Goal: Obtain resource: Download file/media

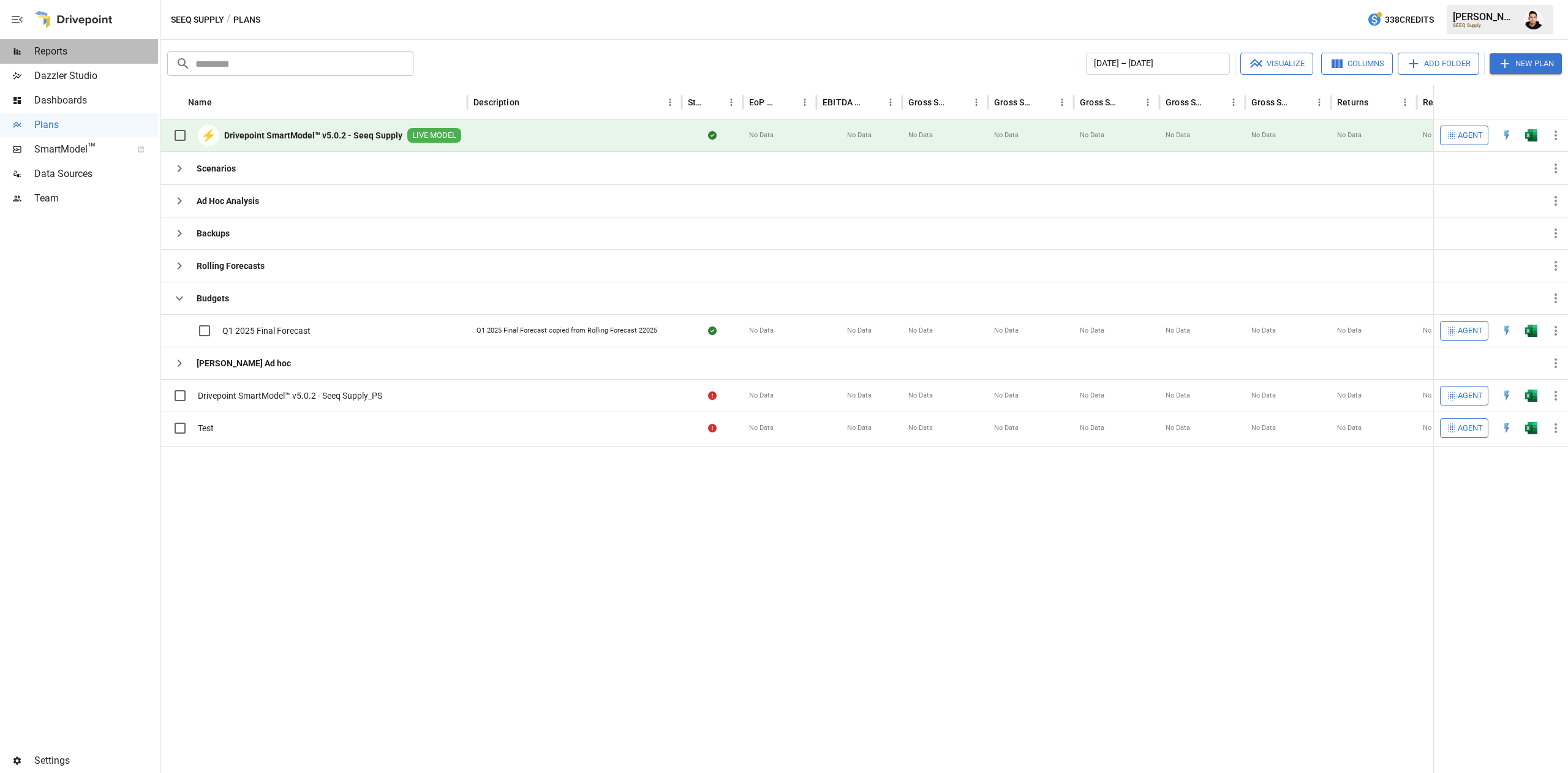
click at [81, 58] on span "Reports" at bounding box center [96, 52] width 124 height 15
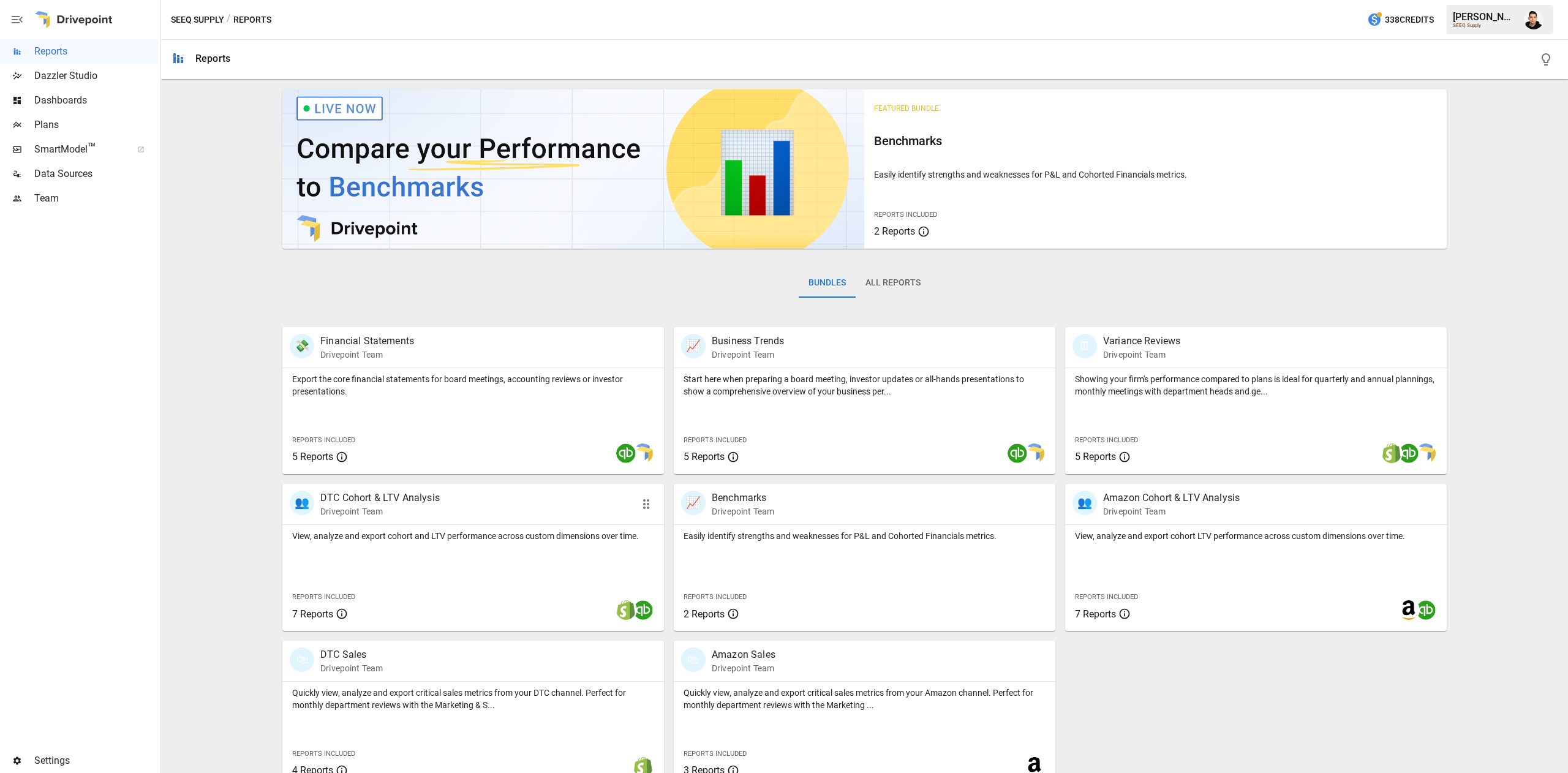
scroll to position [20, 0]
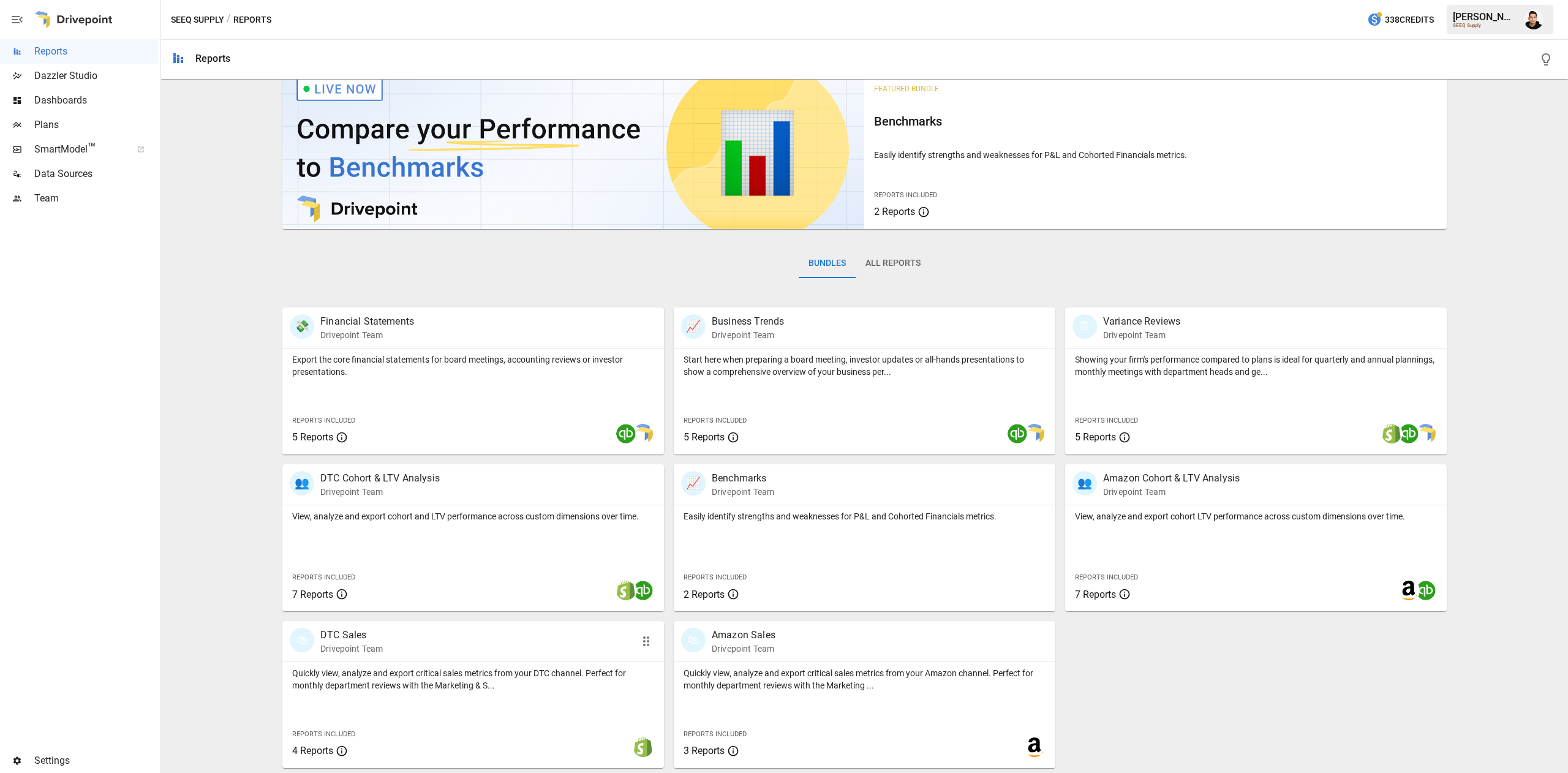
click at [486, 654] on div "🛍 DTC Sales Drivepoint Team" at bounding box center [442, 641] width 305 height 27
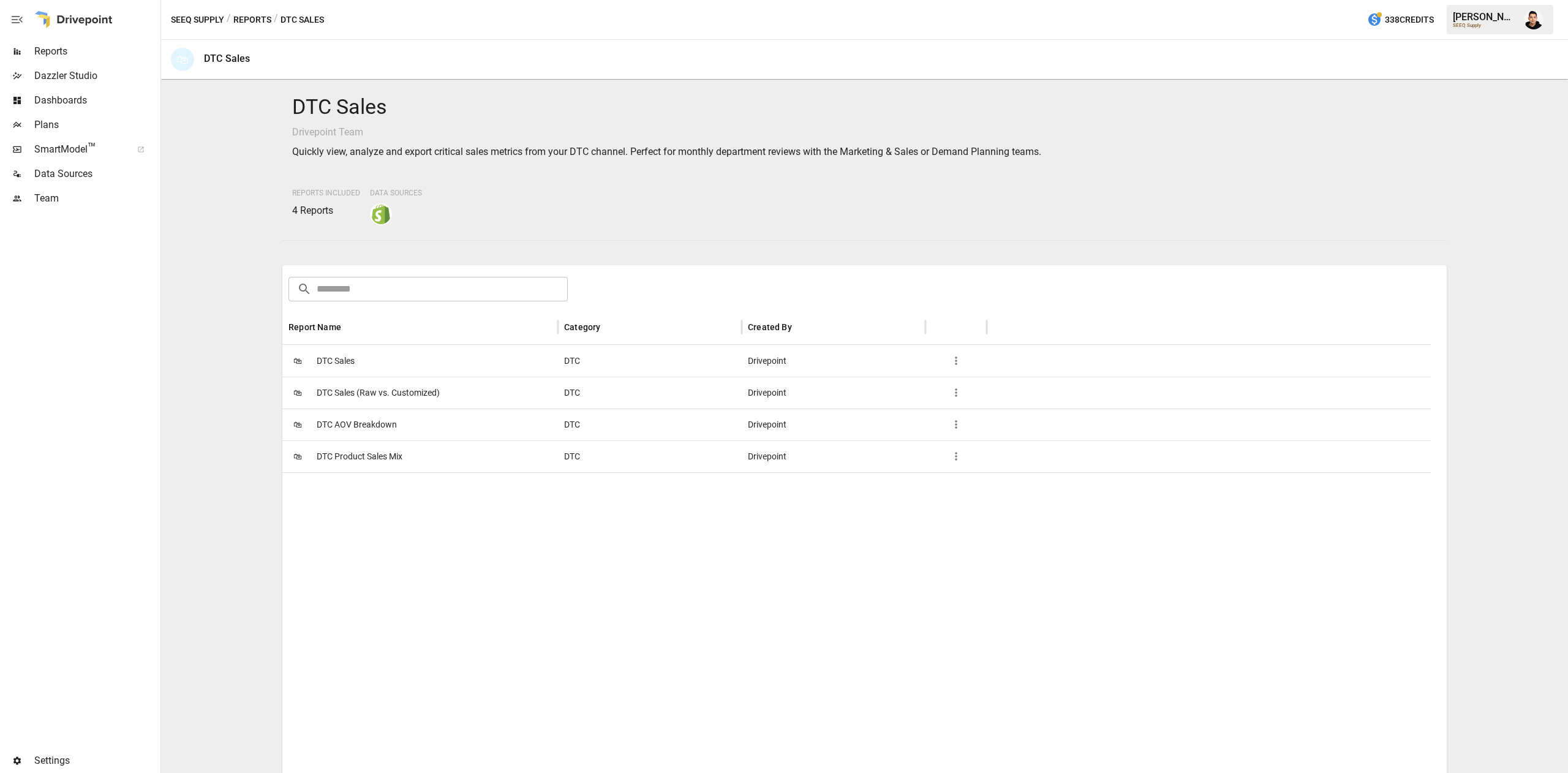
click at [335, 350] on span "DTC Sales" at bounding box center [335, 361] width 38 height 31
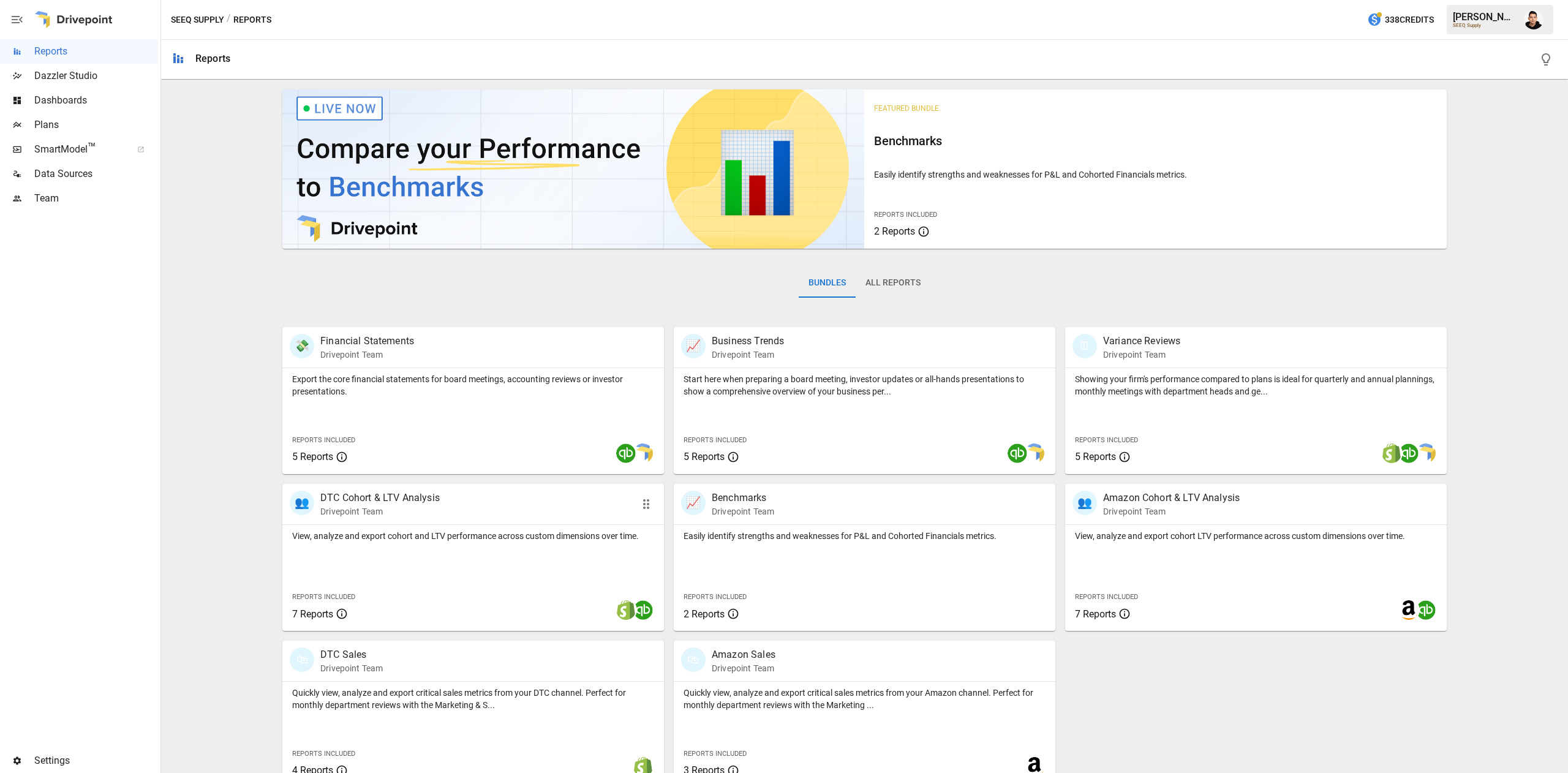
click at [421, 560] on div "View, analyze and export cohort and LTV performance across custom dimensions ov…" at bounding box center [472, 577] width 381 height 106
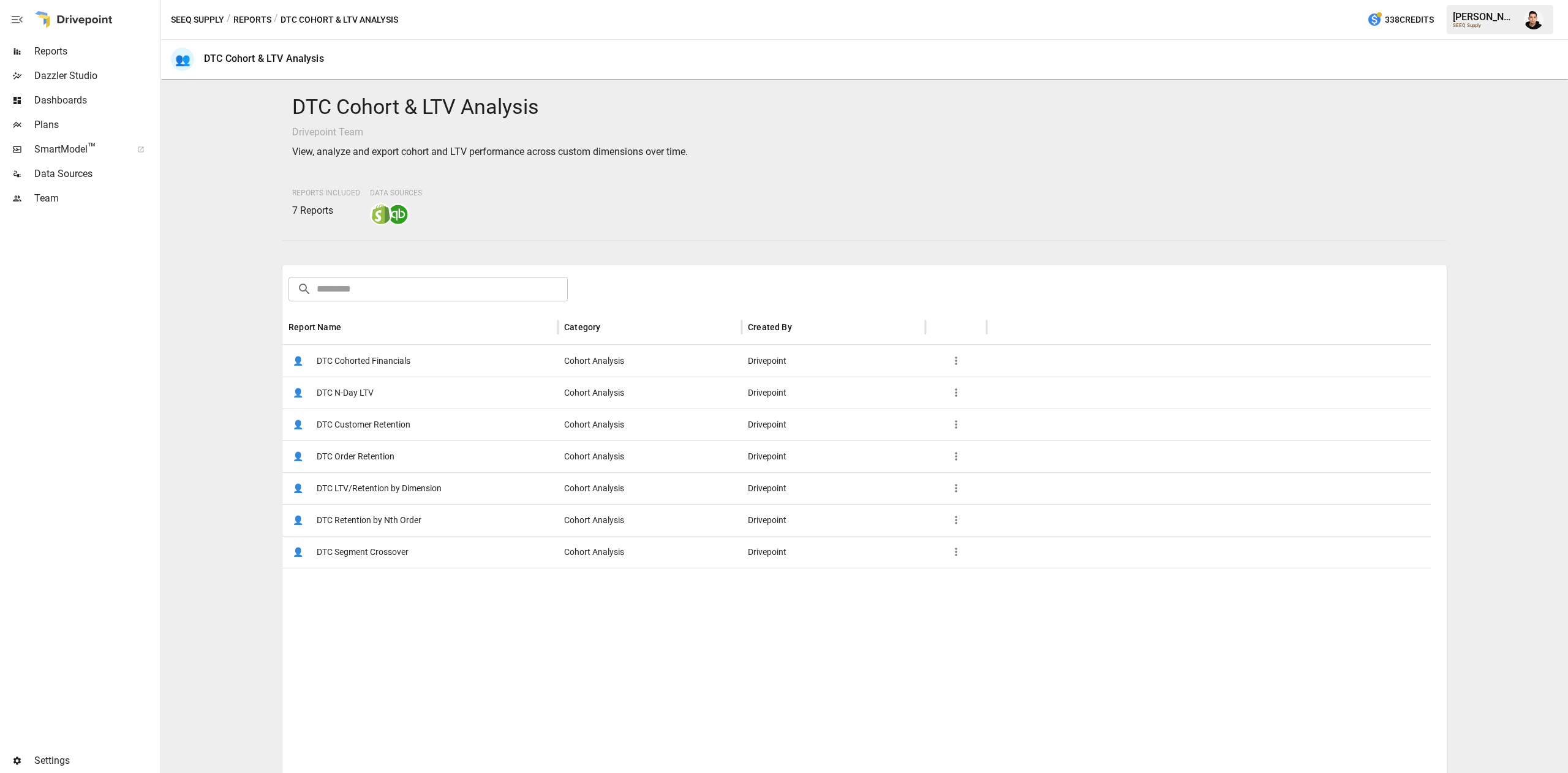
click at [393, 416] on span "DTC Customer Retention" at bounding box center [363, 424] width 94 height 31
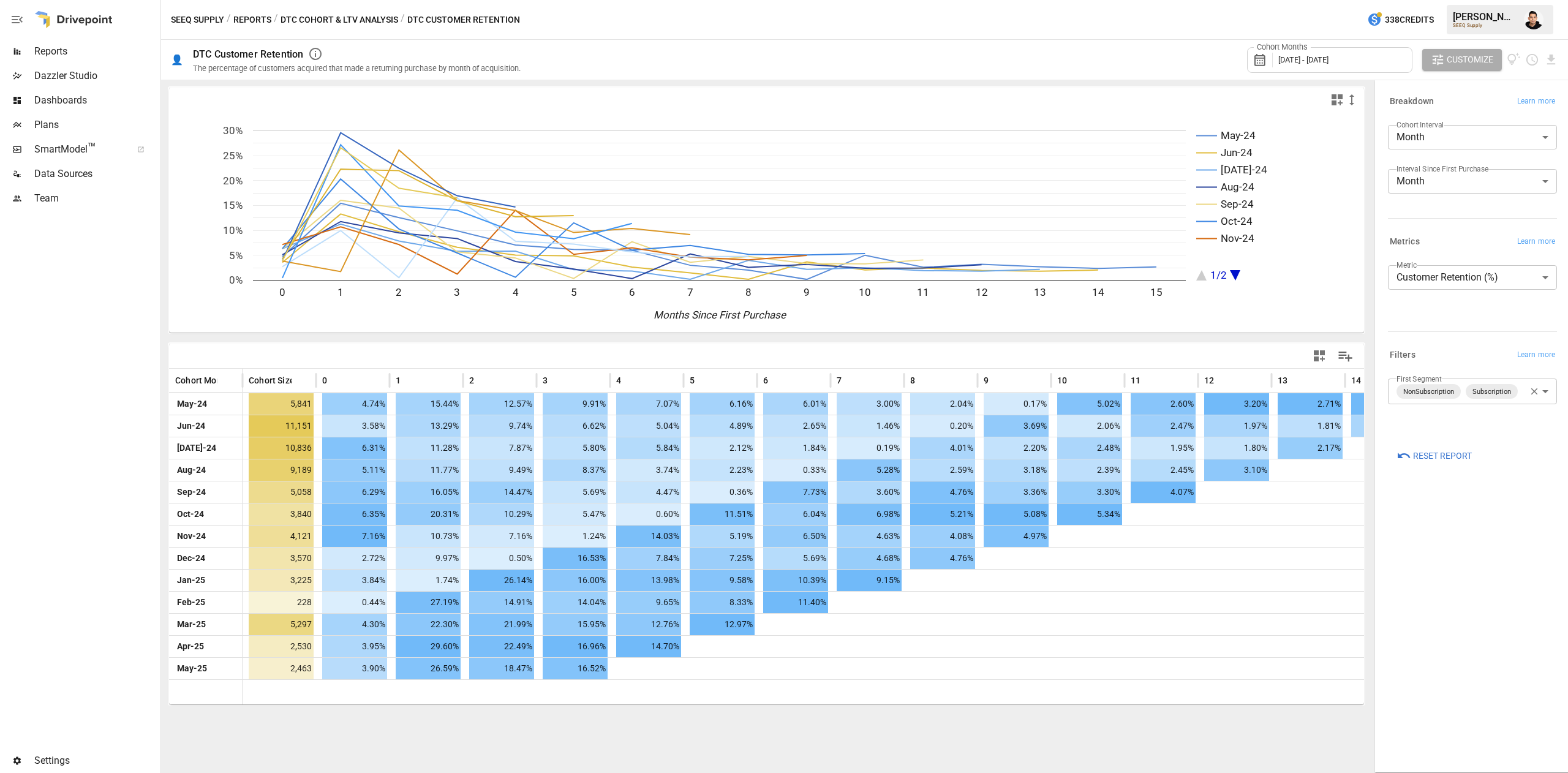
click at [1357, 54] on div "Cohort Months [DATE] - [DATE]" at bounding box center [1329, 59] width 166 height 25
click at [1350, 186] on button "Aug" at bounding box center [1351, 190] width 52 height 22
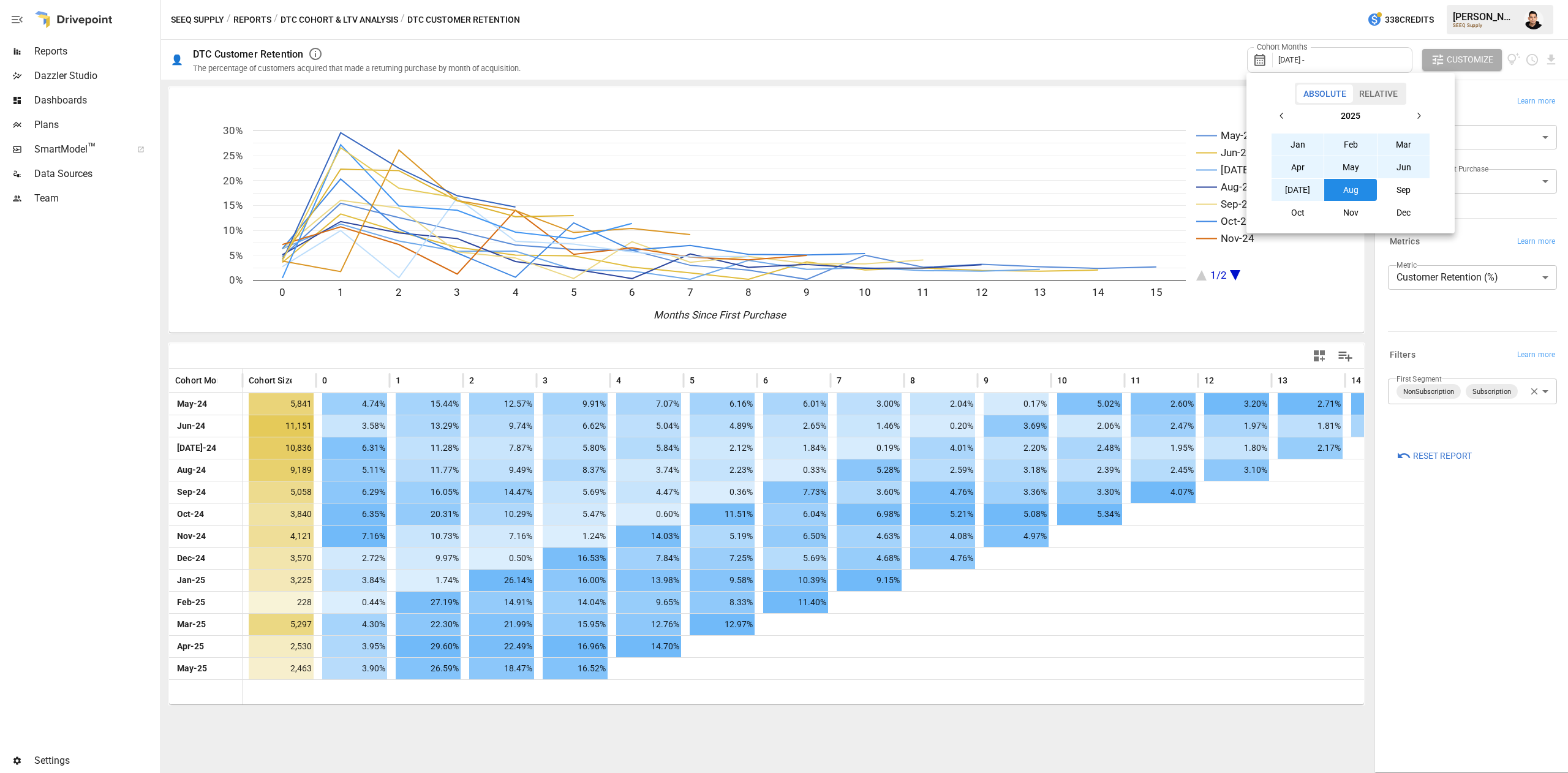
click at [1285, 114] on icon "button" at bounding box center [1282, 115] width 9 height 9
click at [1280, 114] on icon "button" at bounding box center [1282, 115] width 9 height 9
click at [1282, 141] on button "Jan" at bounding box center [1298, 145] width 52 height 22
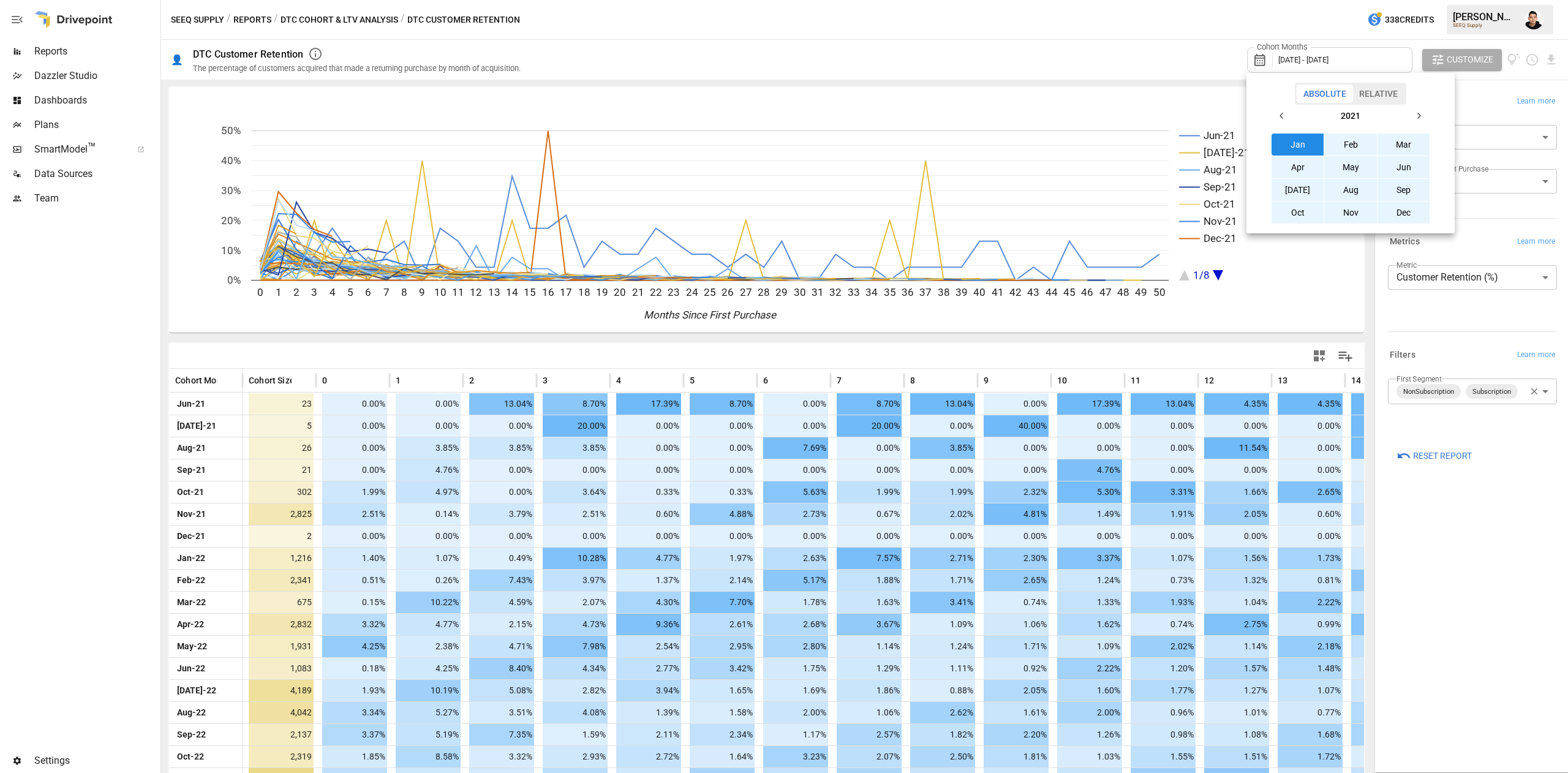
click at [1059, 31] on div at bounding box center [784, 386] width 1568 height 773
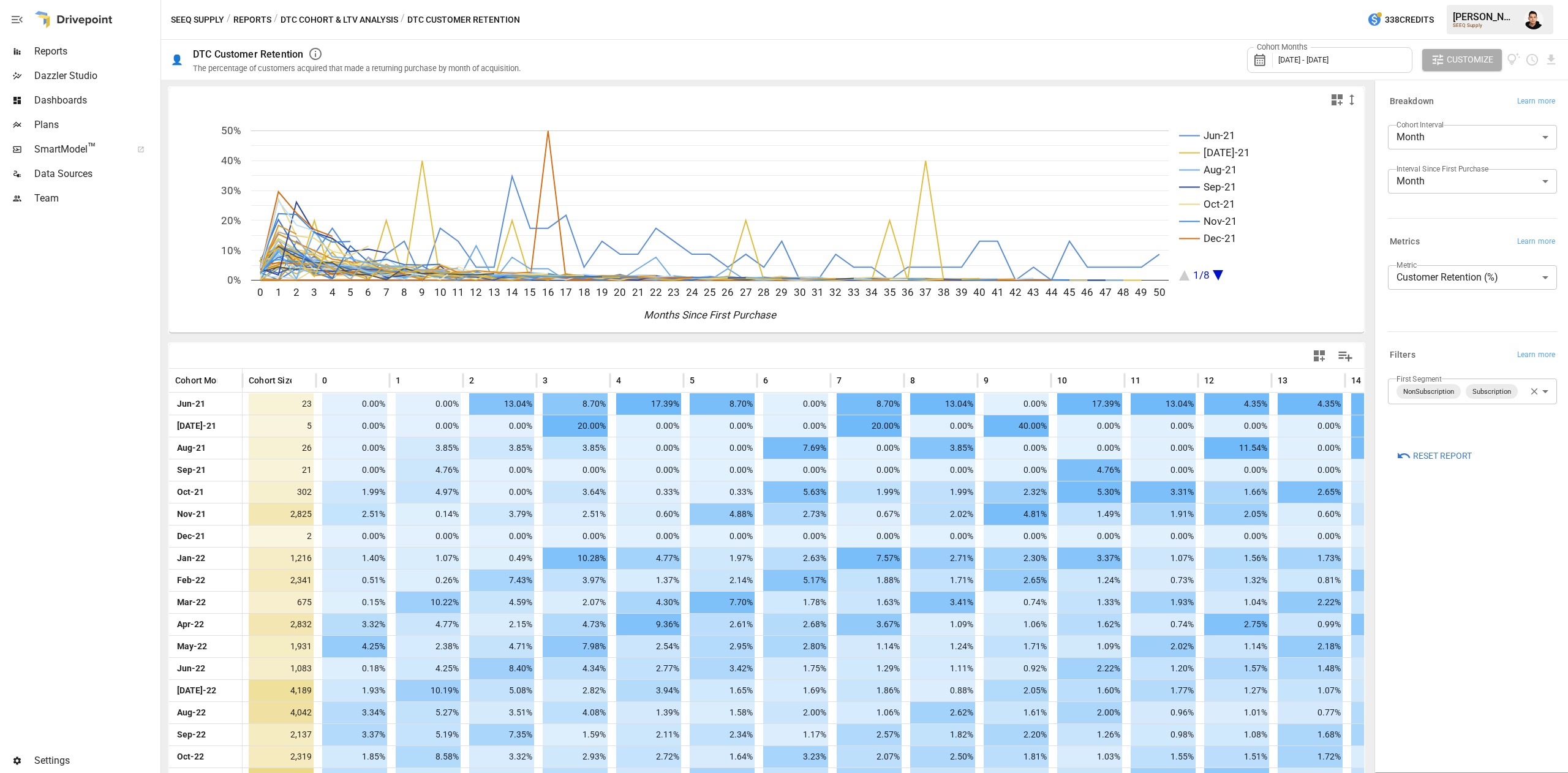
click at [1481, 377] on div "**********" at bounding box center [1471, 407] width 174 height 67
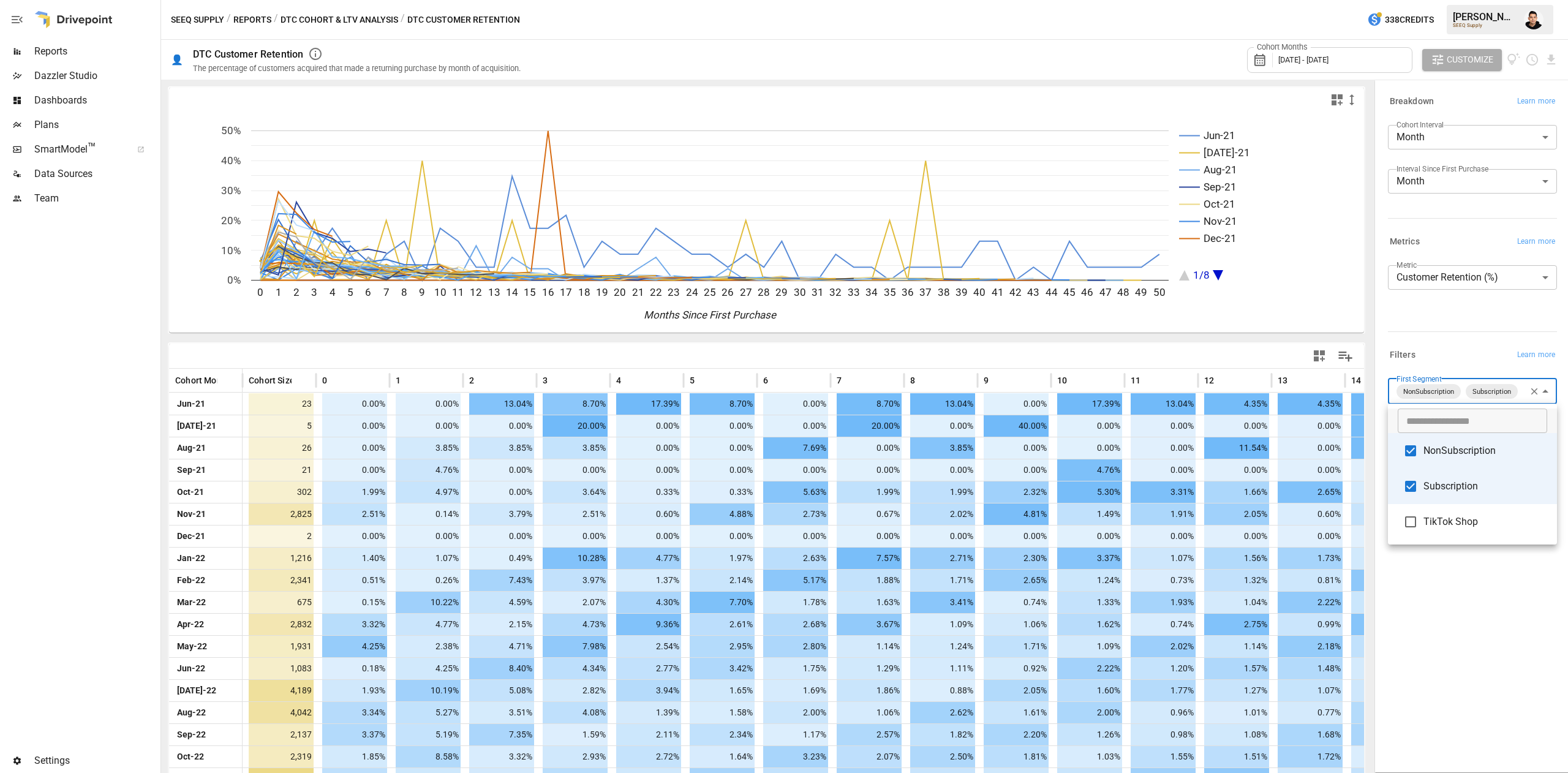
click at [1471, 0] on body "Reports Dazzler Studio Dashboards Plans SmartModel ™ Data Sources Team Settings…" at bounding box center [784, 0] width 1568 height 0
click at [1332, 261] on div at bounding box center [784, 386] width 1568 height 773
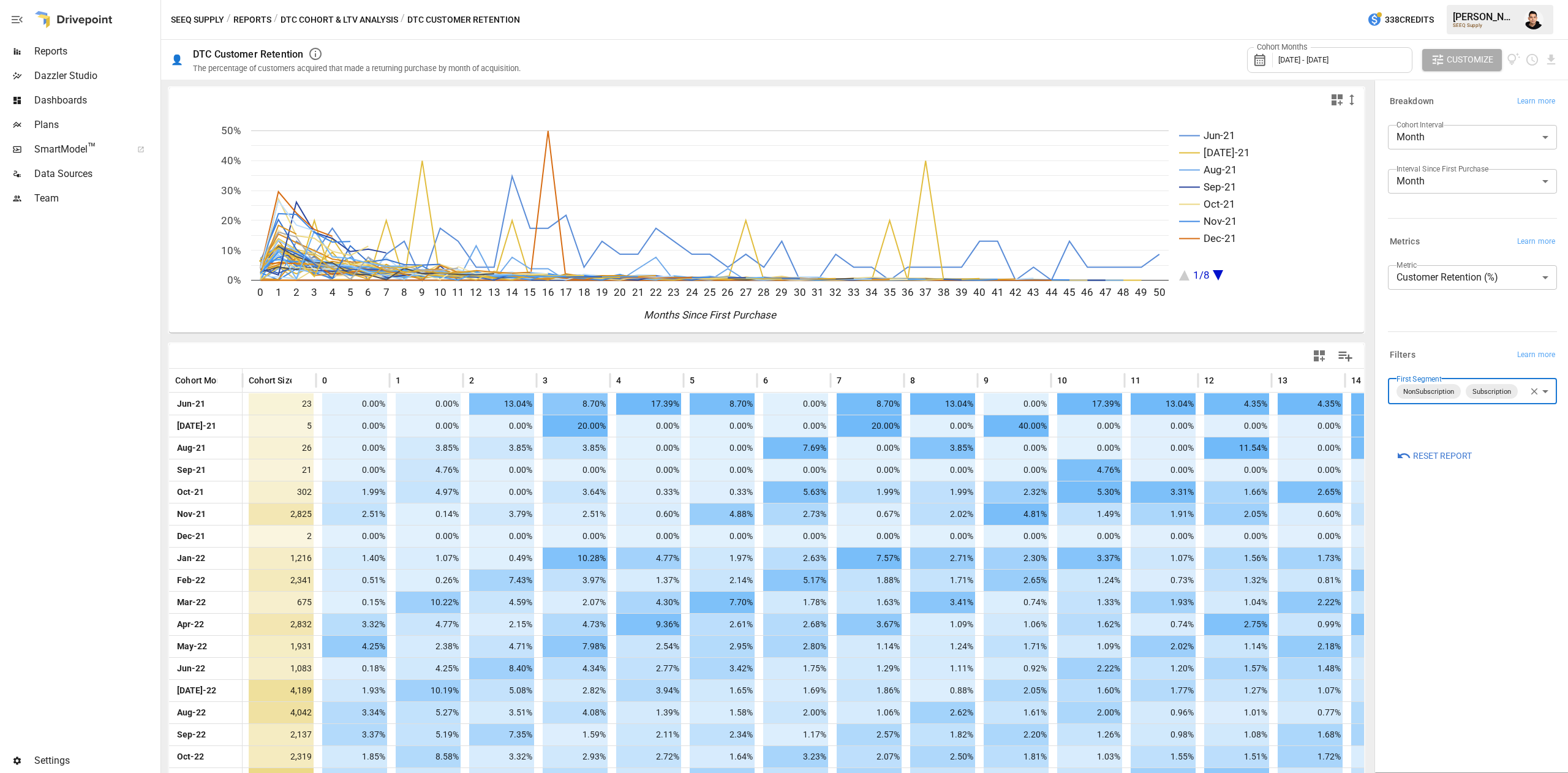
click at [1502, 0] on body "Reports Dazzler Studio Dashboards Plans SmartModel ™ Data Sources Team Settings…" at bounding box center [784, 0] width 1568 height 0
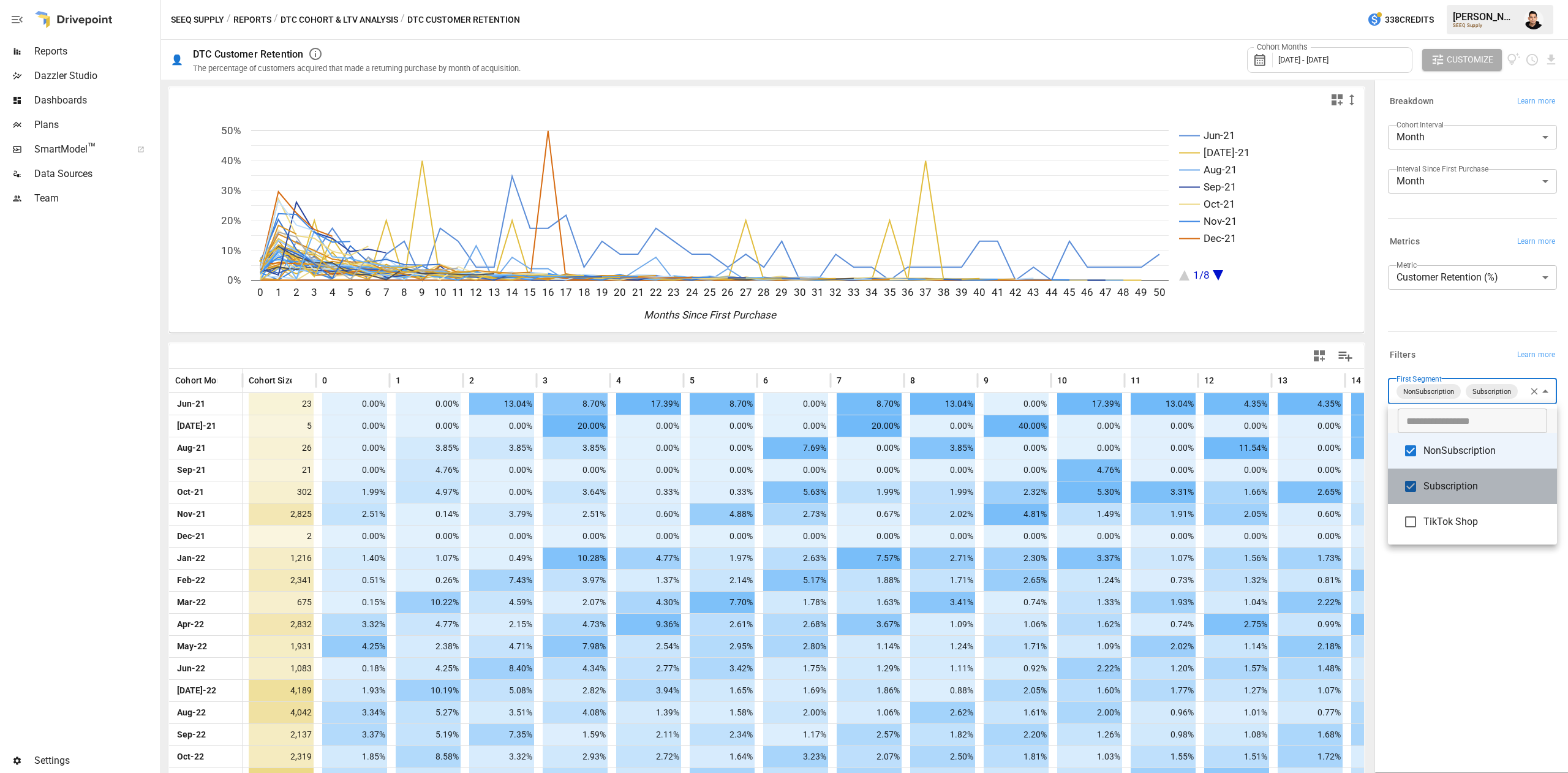
click at [1447, 481] on span "Subscription" at bounding box center [1486, 486] width 124 height 15
type input "**********"
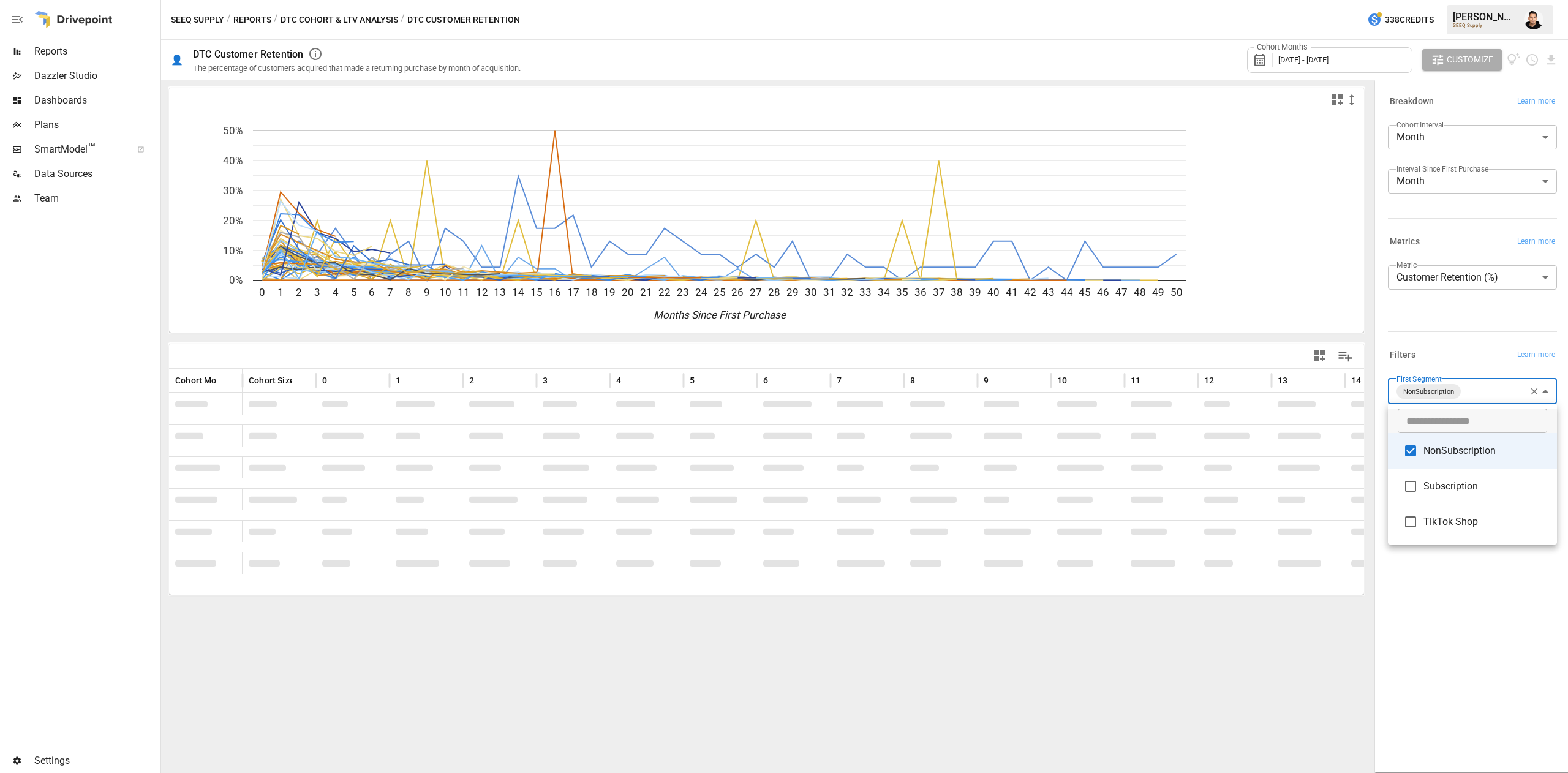
click at [1449, 616] on div at bounding box center [784, 386] width 1568 height 773
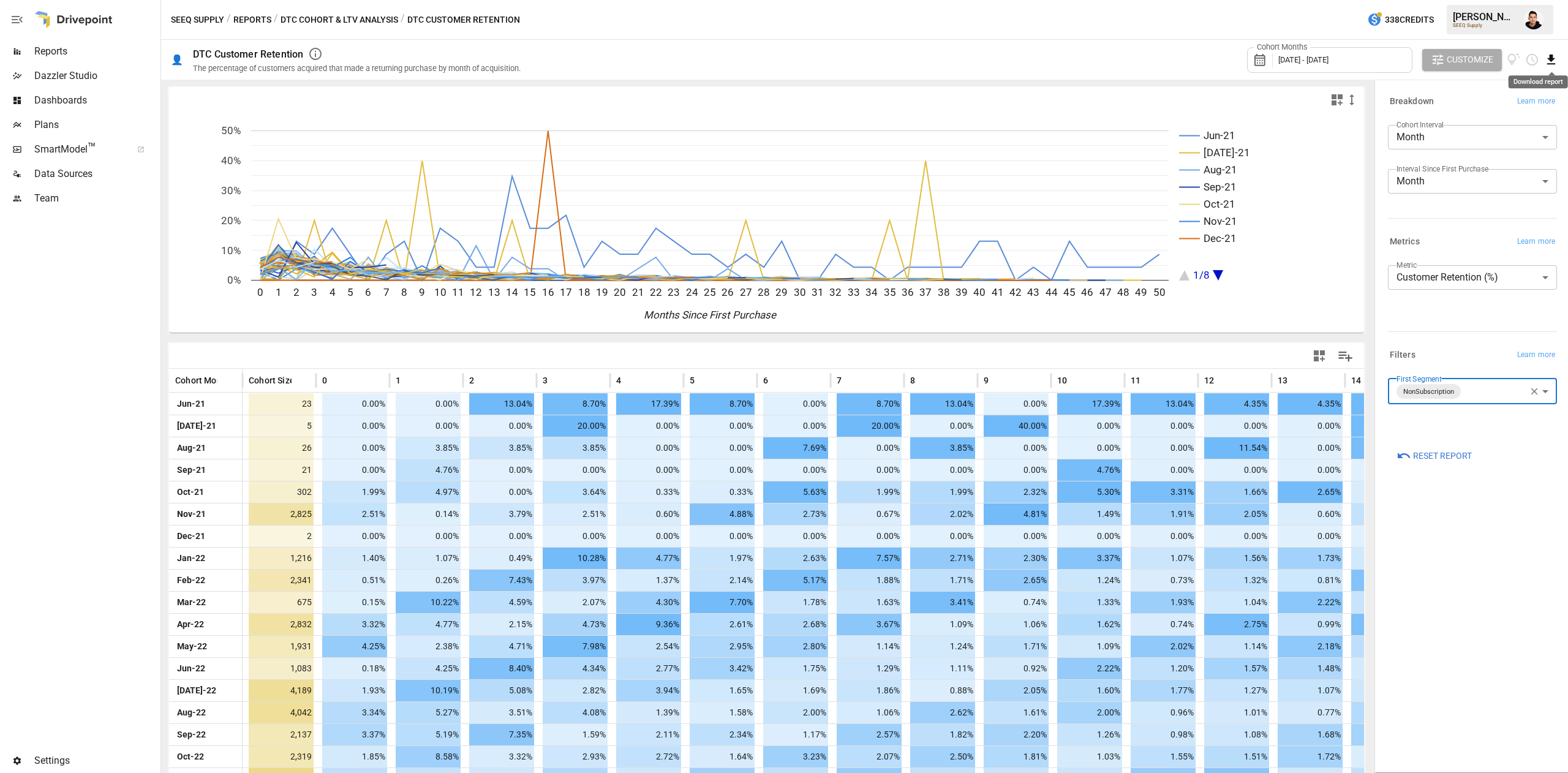
click at [1552, 61] on icon "Download report" at bounding box center [1551, 59] width 14 height 14
click at [1510, 107] on li "Download as CSV" at bounding box center [1515, 109] width 87 height 24
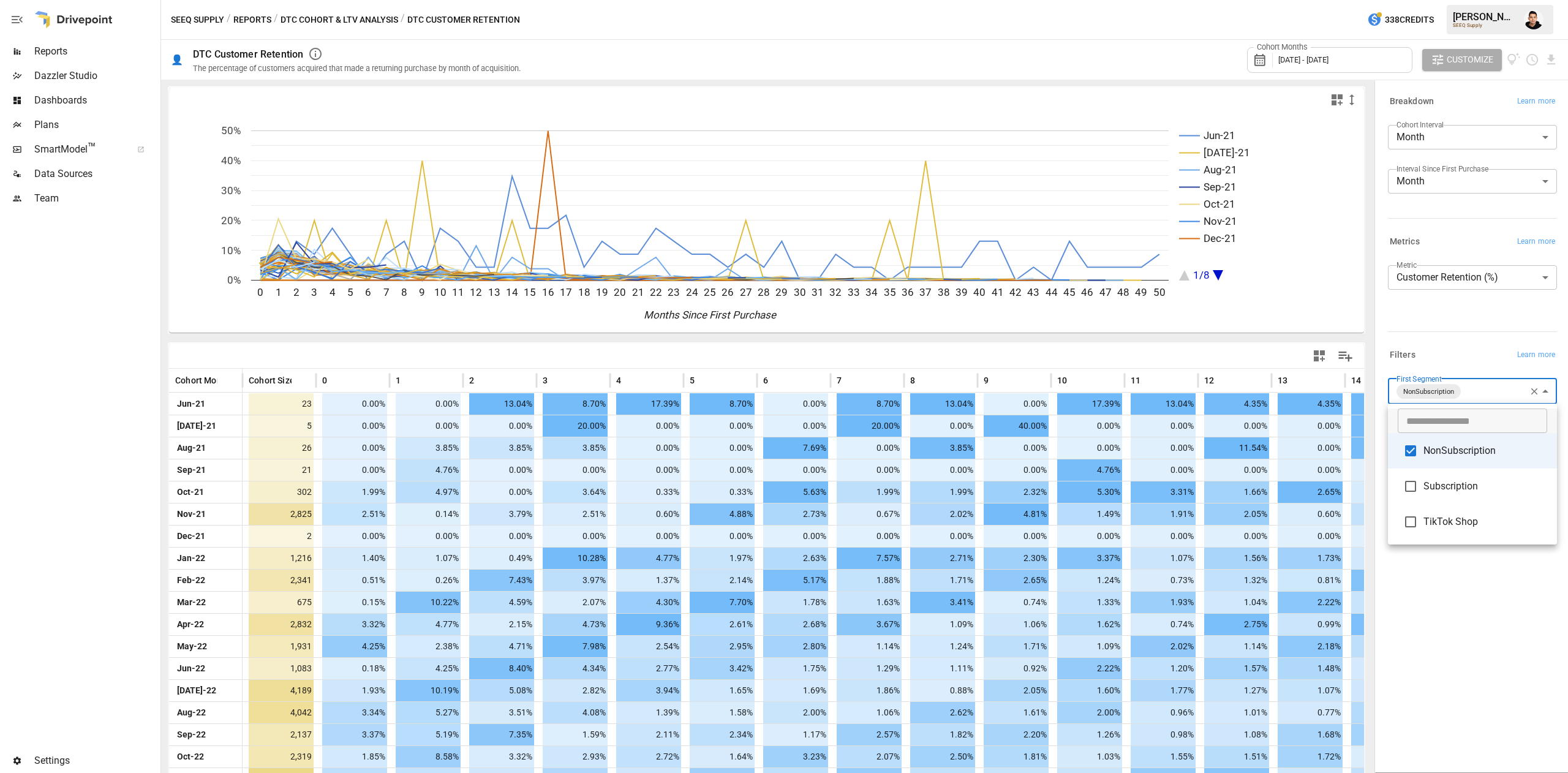
click at [1498, 0] on body "Reports Dazzler Studio Dashboards Plans SmartModel ™ Data Sources Team Settings…" at bounding box center [784, 0] width 1568 height 0
click at [1429, 449] on span "NonSubscription" at bounding box center [1486, 451] width 124 height 15
click at [1431, 477] on li "Subscription" at bounding box center [1472, 486] width 169 height 36
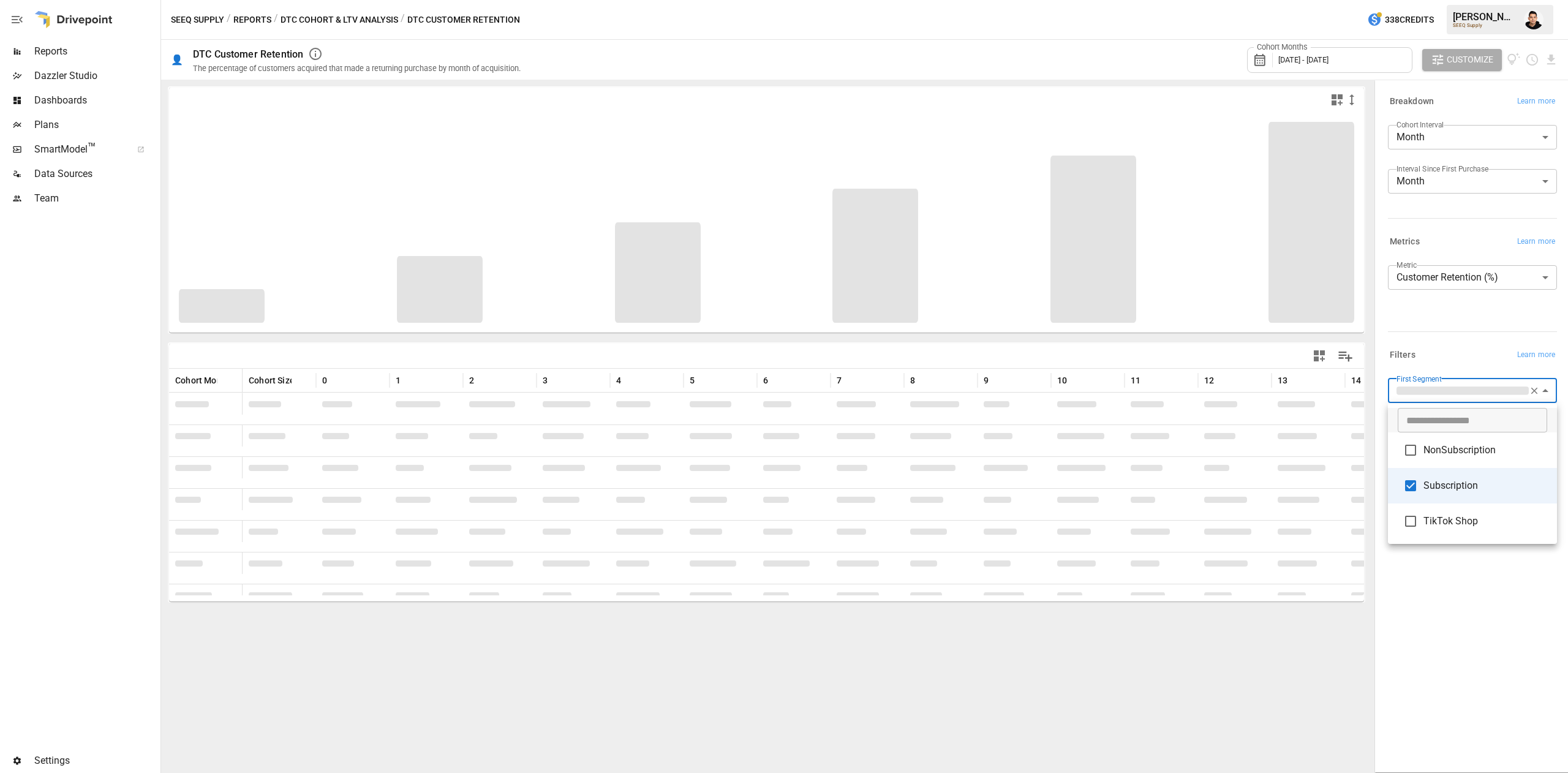
type input "**********"
click at [1451, 323] on div at bounding box center [784, 386] width 1568 height 773
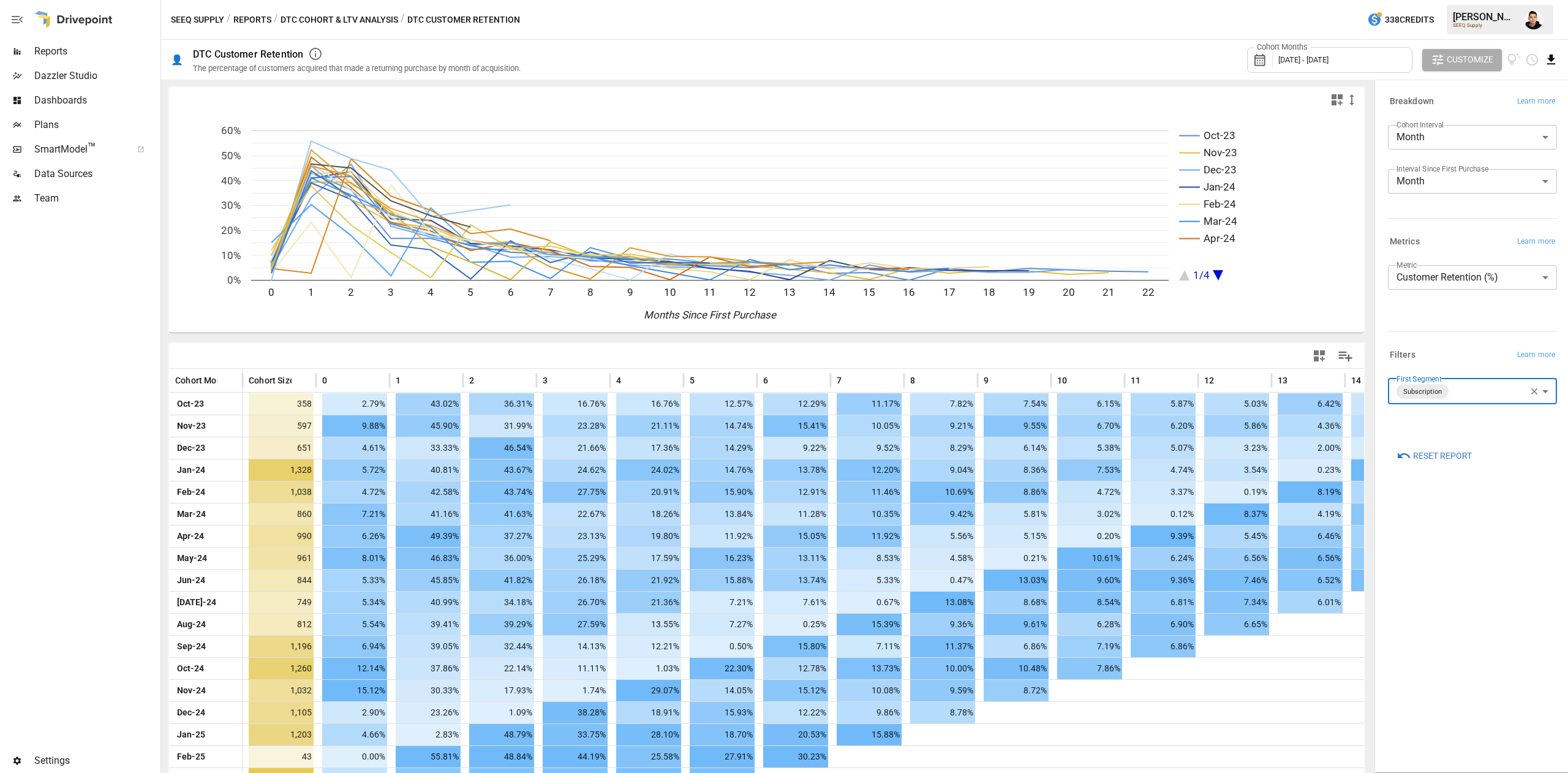
click at [1557, 61] on icon "Download report" at bounding box center [1551, 59] width 14 height 14
click at [1495, 112] on li "Download as CSV" at bounding box center [1515, 109] width 87 height 24
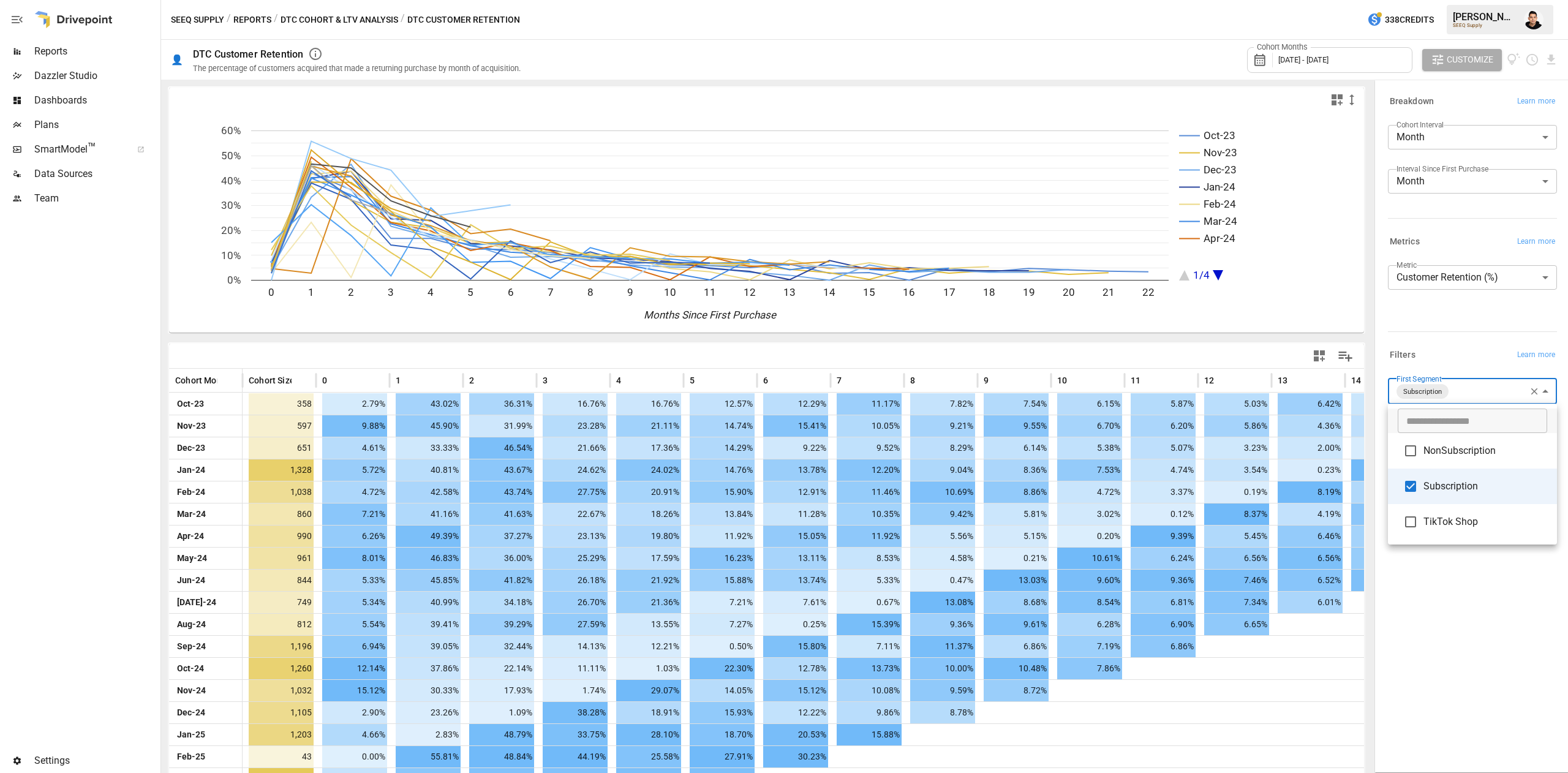
click at [1471, 0] on body "Reports Dazzler Studio Dashboards Plans SmartModel ™ Data Sources Team Settings…" at bounding box center [784, 0] width 1568 height 0
drag, startPoint x: 1432, startPoint y: 481, endPoint x: 1431, endPoint y: 502, distance: 21.0
click at [1432, 483] on span "Subscription" at bounding box center [1486, 486] width 124 height 15
click at [1434, 528] on li "TikTok Shop" at bounding box center [1472, 522] width 169 height 36
type input "**********"
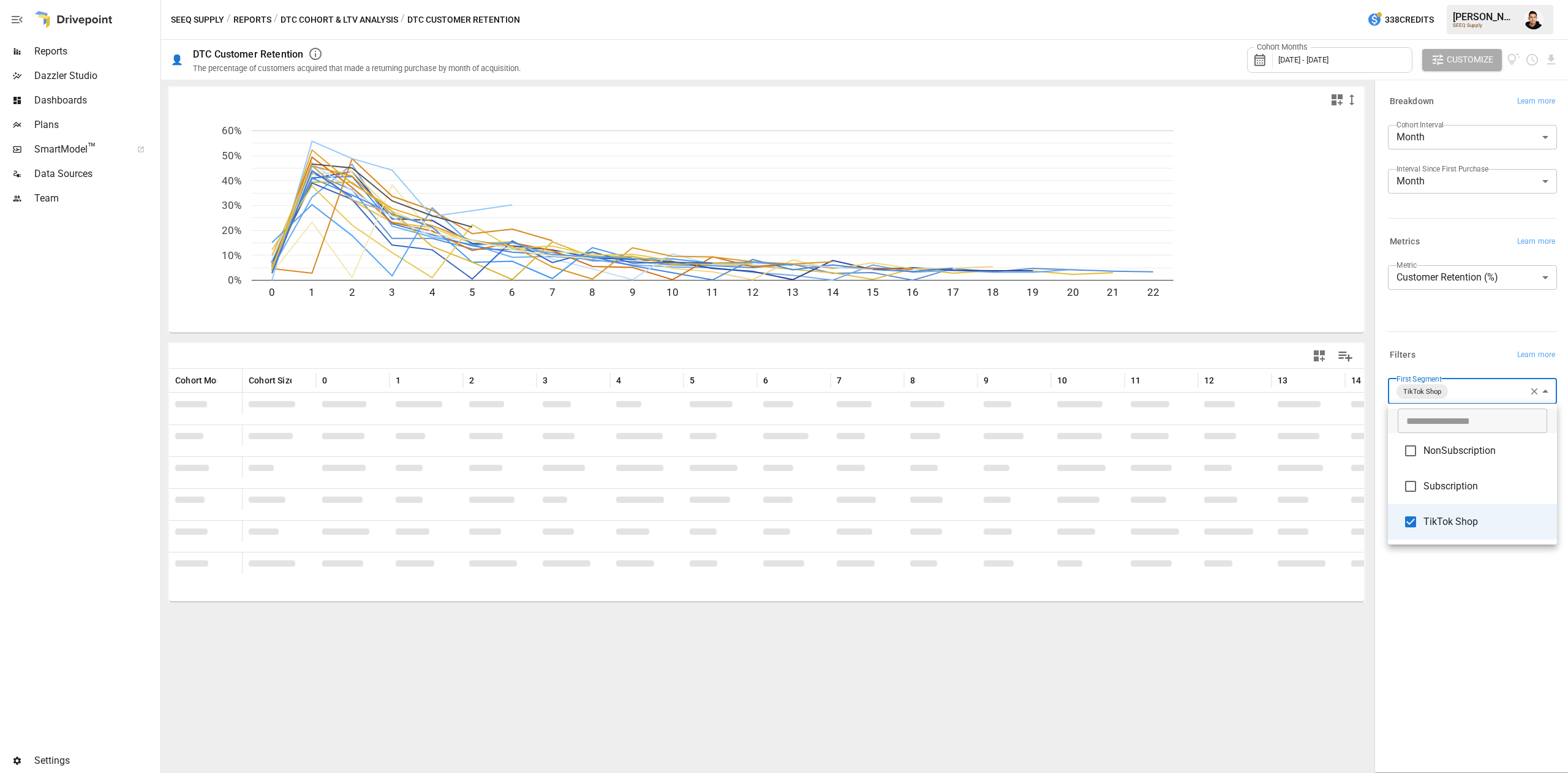
click at [1473, 339] on div at bounding box center [784, 386] width 1568 height 773
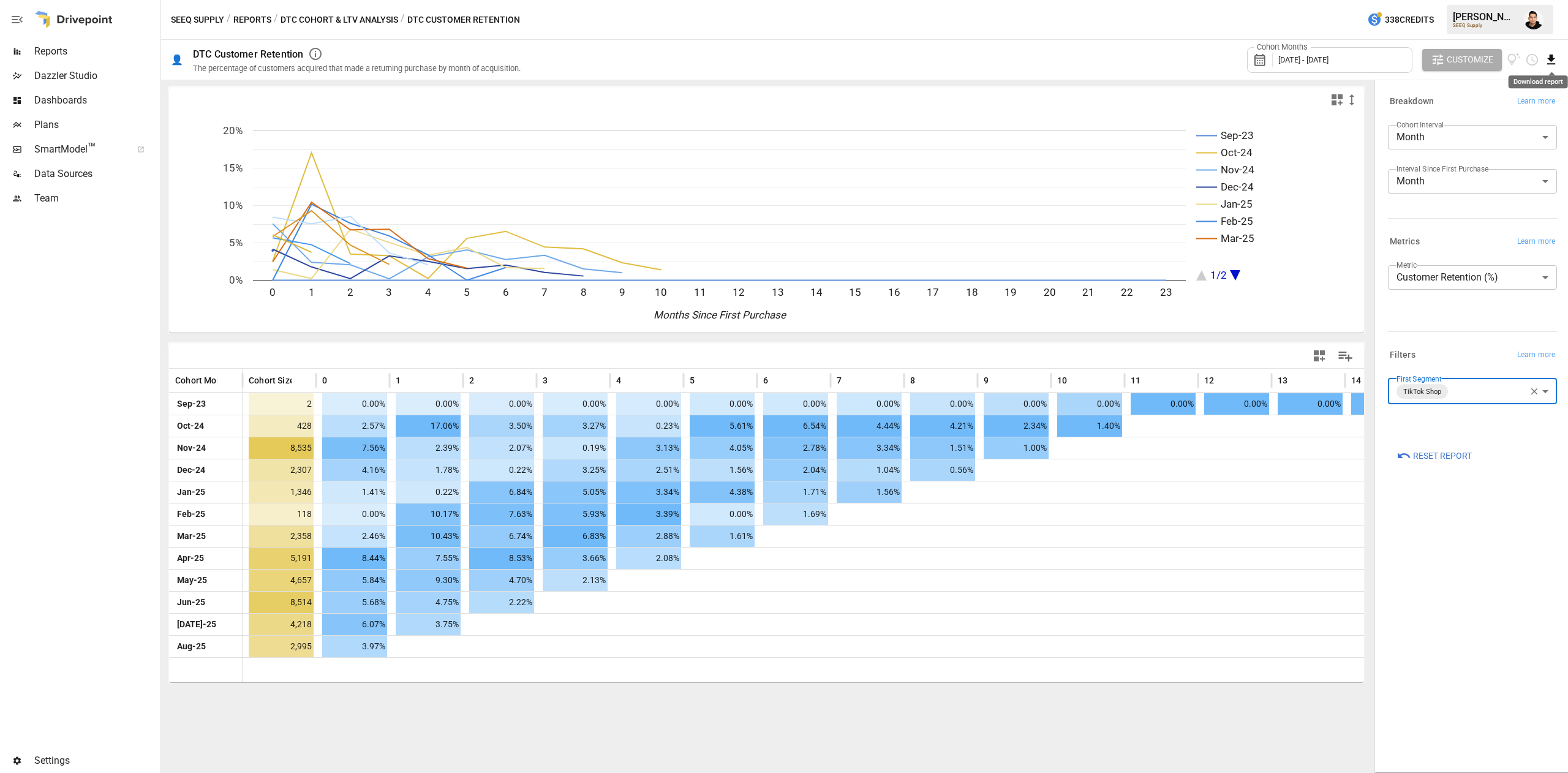
click at [1552, 56] on icon "Download report" at bounding box center [1551, 59] width 8 height 9
click at [1515, 100] on li "Download as CSV" at bounding box center [1515, 109] width 87 height 24
click at [300, 17] on button "DTC Cohort & LTV Analysis" at bounding box center [340, 20] width 118 height 15
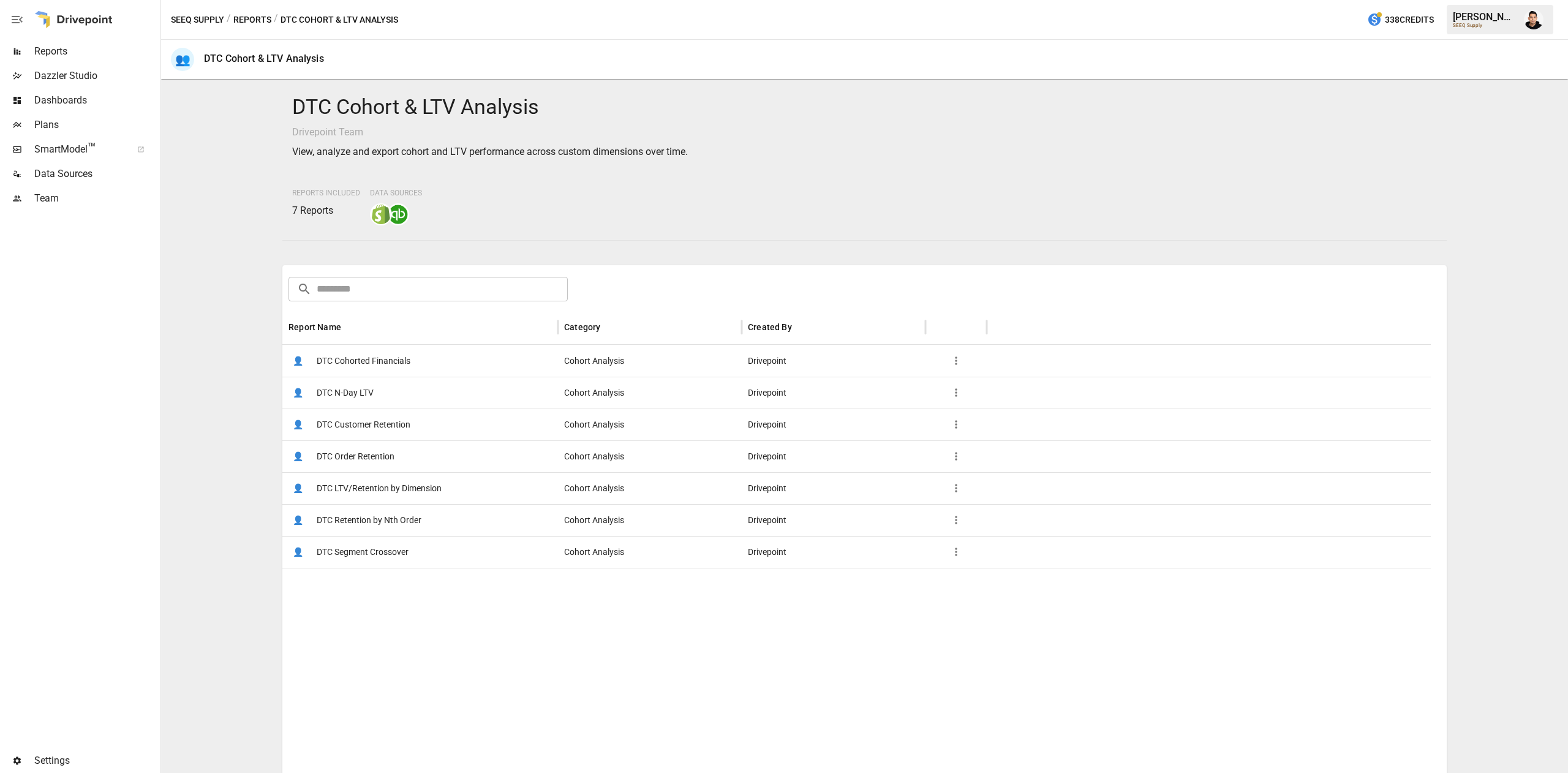
click at [390, 364] on span "DTC Cohorted Financials" at bounding box center [363, 361] width 94 height 31
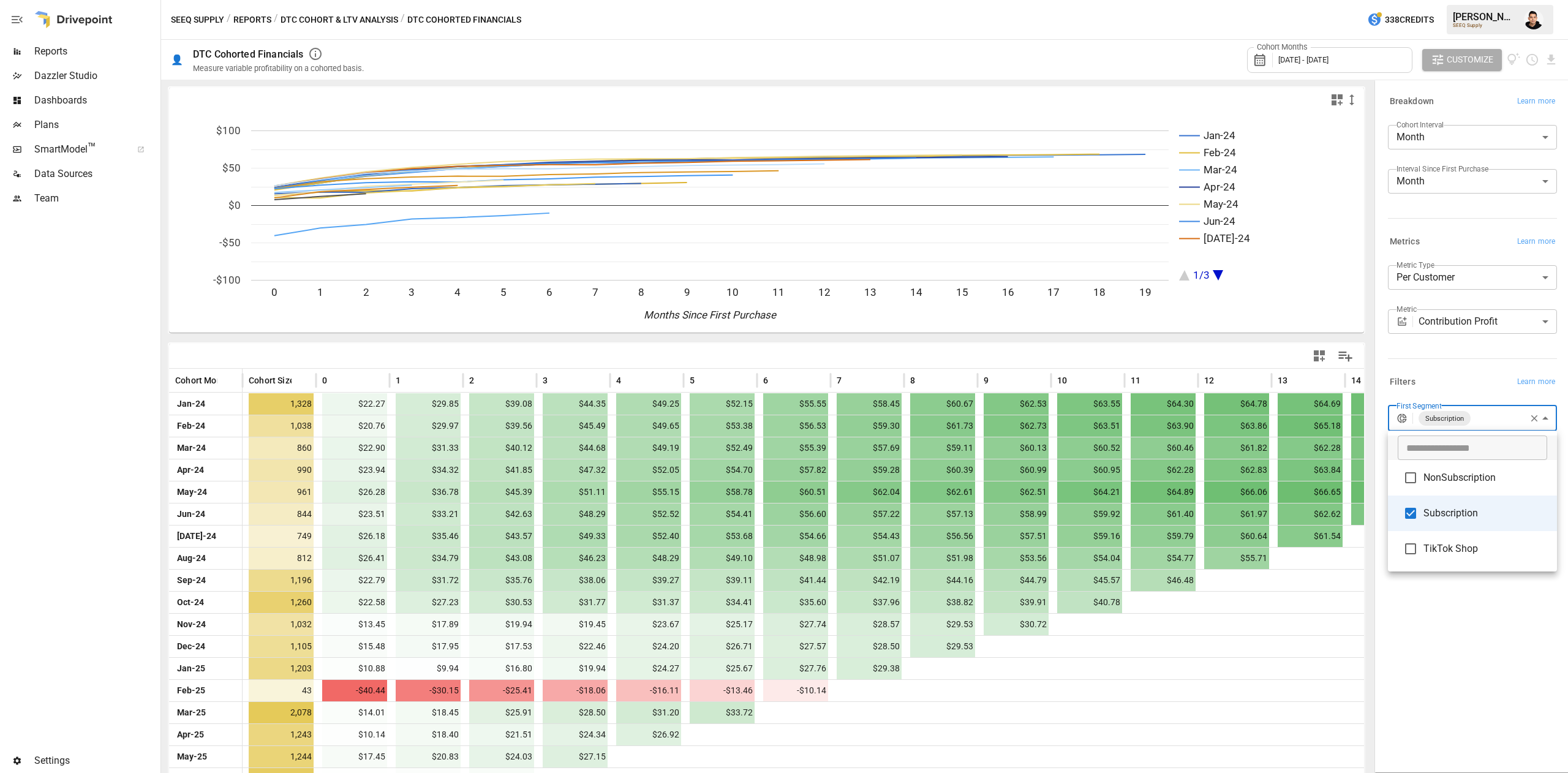
click at [1502, 0] on body "Reports Dazzler Studio Dashboards Plans SmartModel ™ Data Sources Team Settings…" at bounding box center [784, 0] width 1568 height 0
click at [1442, 470] on span "NonSubscription" at bounding box center [1486, 478] width 124 height 15
type input "**********"
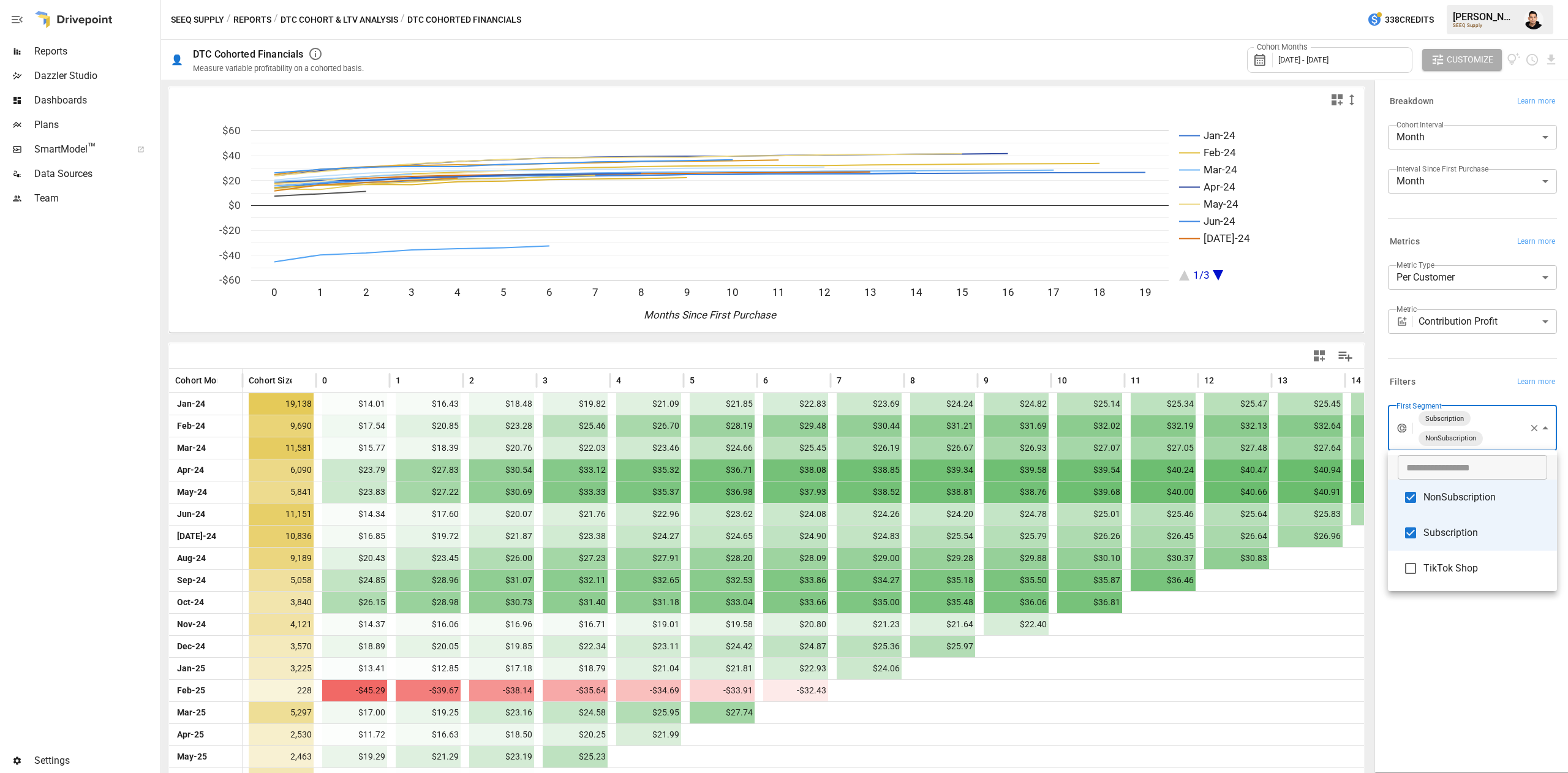
click at [1389, 64] on div at bounding box center [784, 386] width 1568 height 773
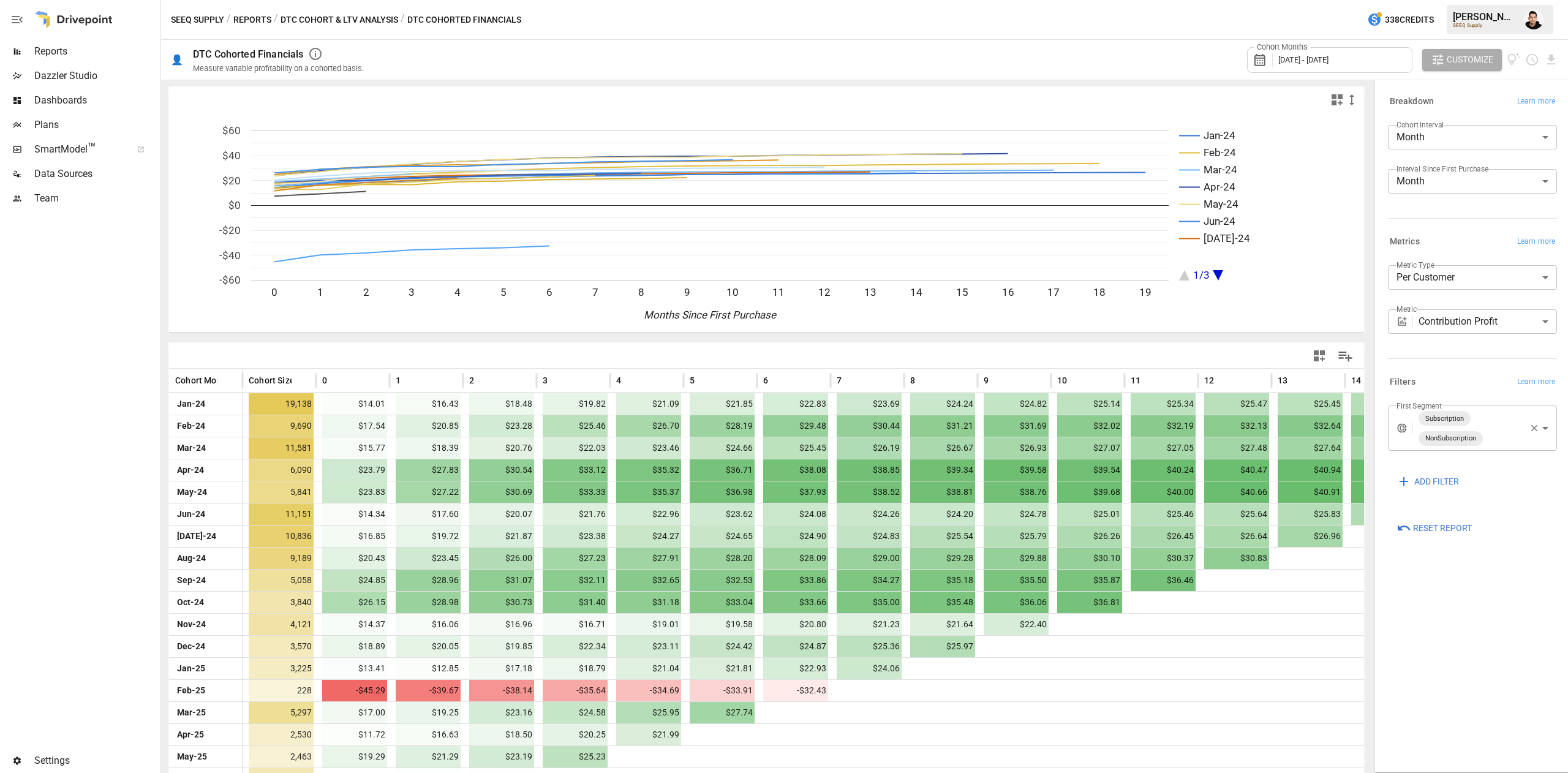
click at [1397, 61] on div "Cohort Months [DATE] - [DATE]" at bounding box center [1329, 59] width 166 height 25
click at [1351, 186] on button "Aug" at bounding box center [1351, 190] width 52 height 22
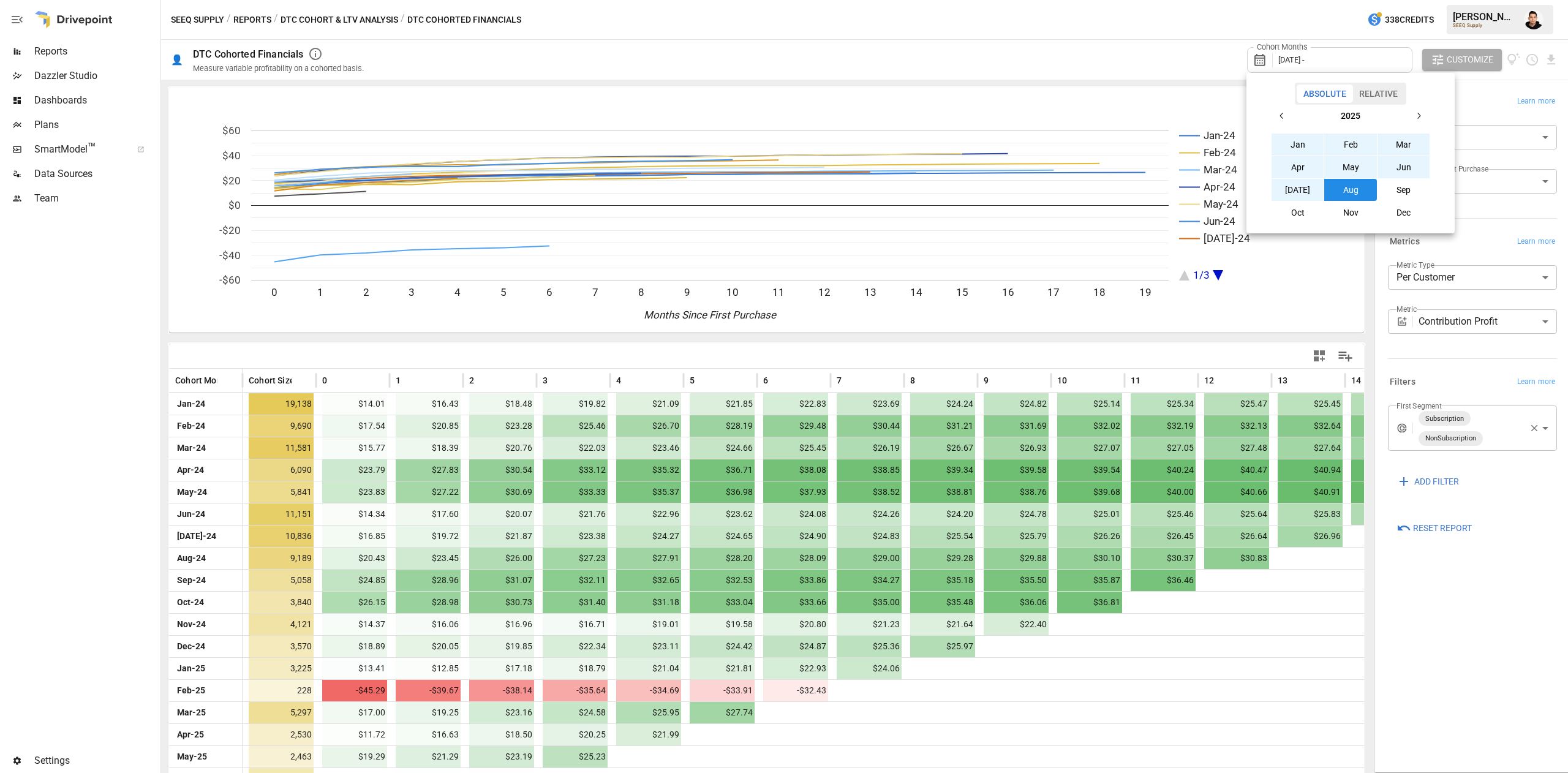
click at [1284, 114] on icon "button" at bounding box center [1282, 115] width 9 height 9
click at [1293, 141] on button "Jan" at bounding box center [1298, 145] width 52 height 22
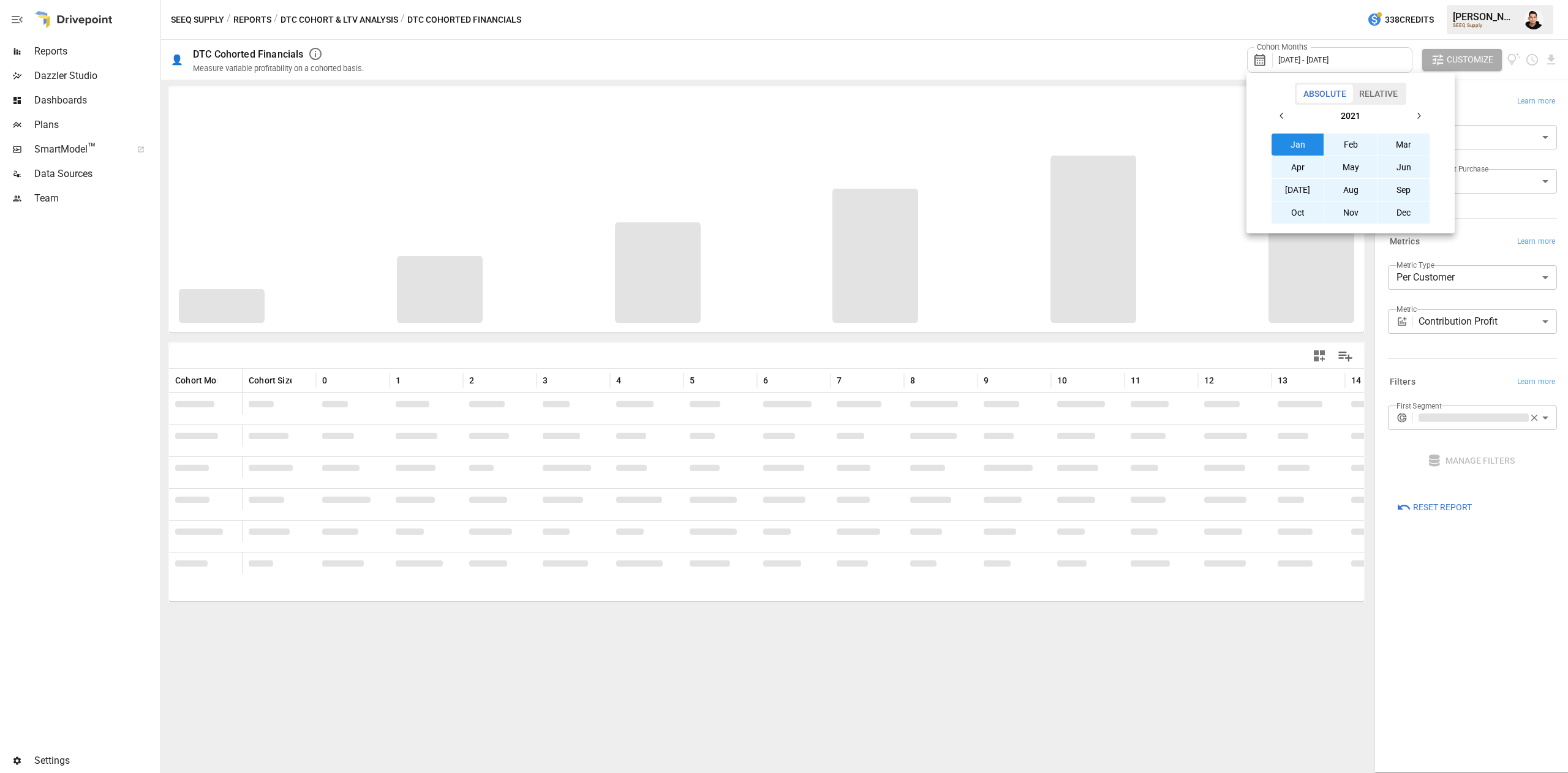
click at [1480, 318] on div at bounding box center [784, 386] width 1568 height 773
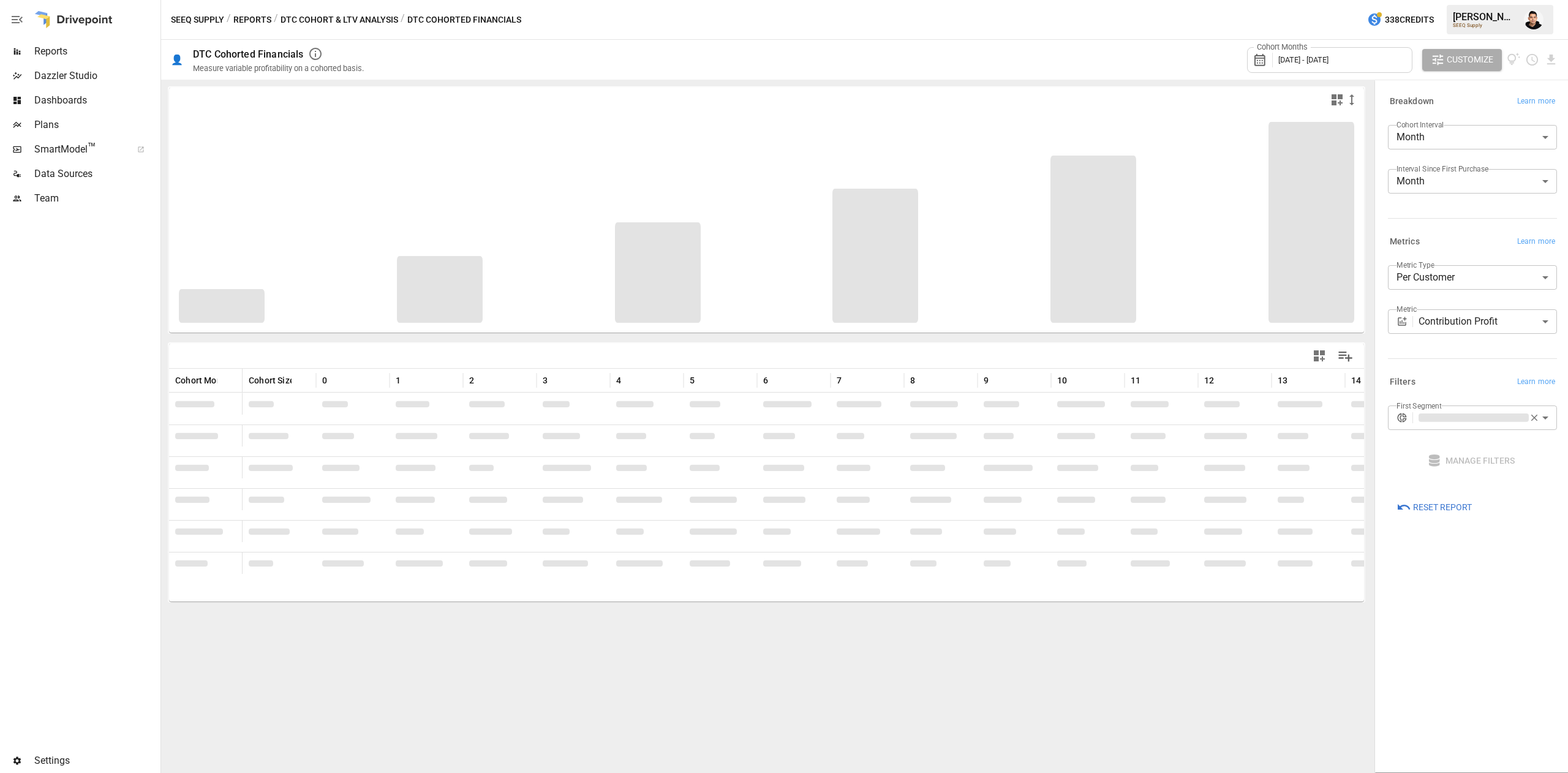
click at [1480, 0] on body "Reports Dazzler Studio Dashboards Plans SmartModel ™ Data Sources Team Settings…" at bounding box center [784, 0] width 1568 height 0
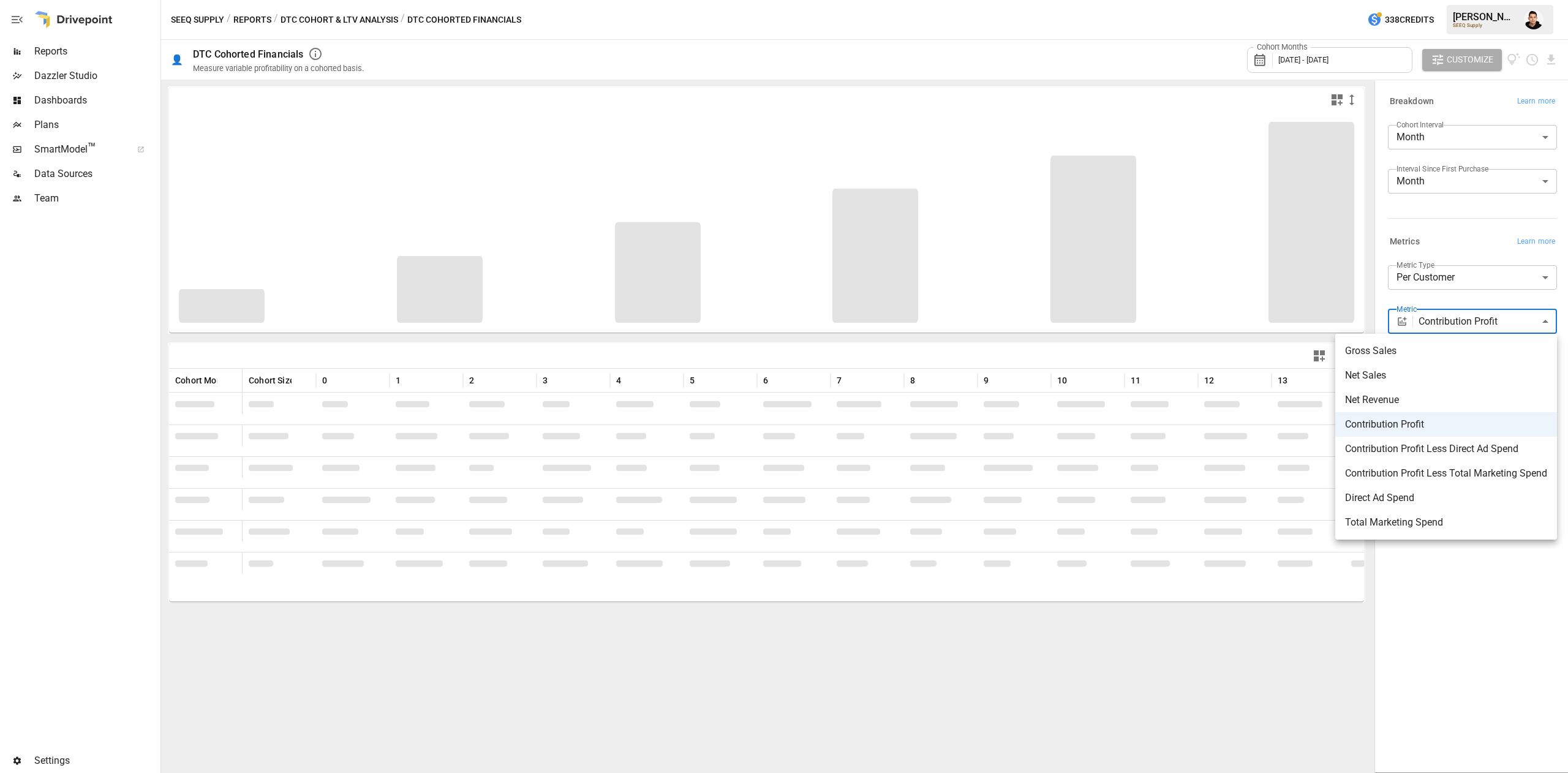
click at [1409, 378] on span "Net Sales" at bounding box center [1446, 376] width 202 height 15
type input "*********"
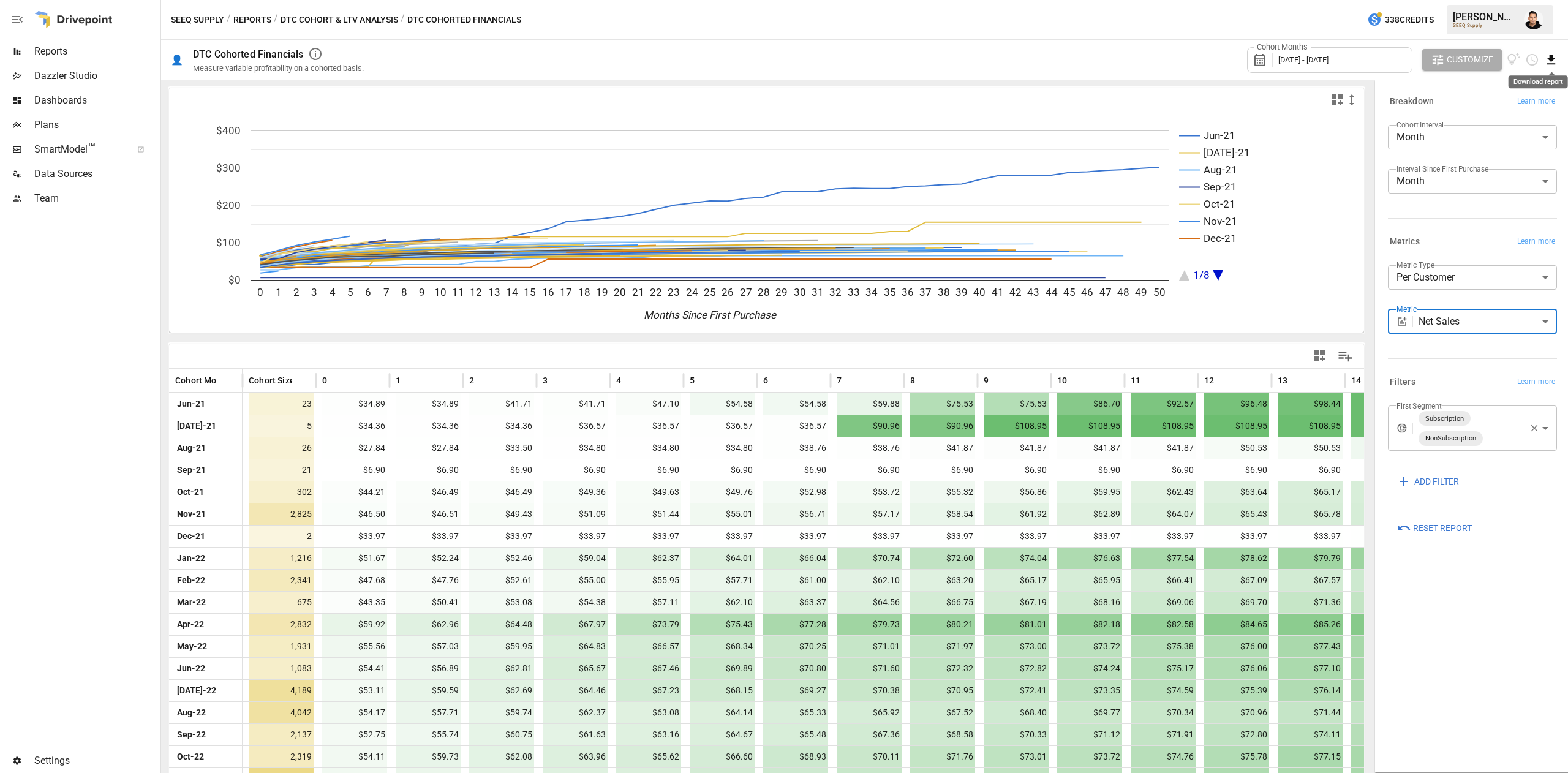
click at [1554, 58] on icon "Download report" at bounding box center [1551, 59] width 8 height 9
click at [1515, 107] on li "Download as CSV" at bounding box center [1515, 109] width 87 height 24
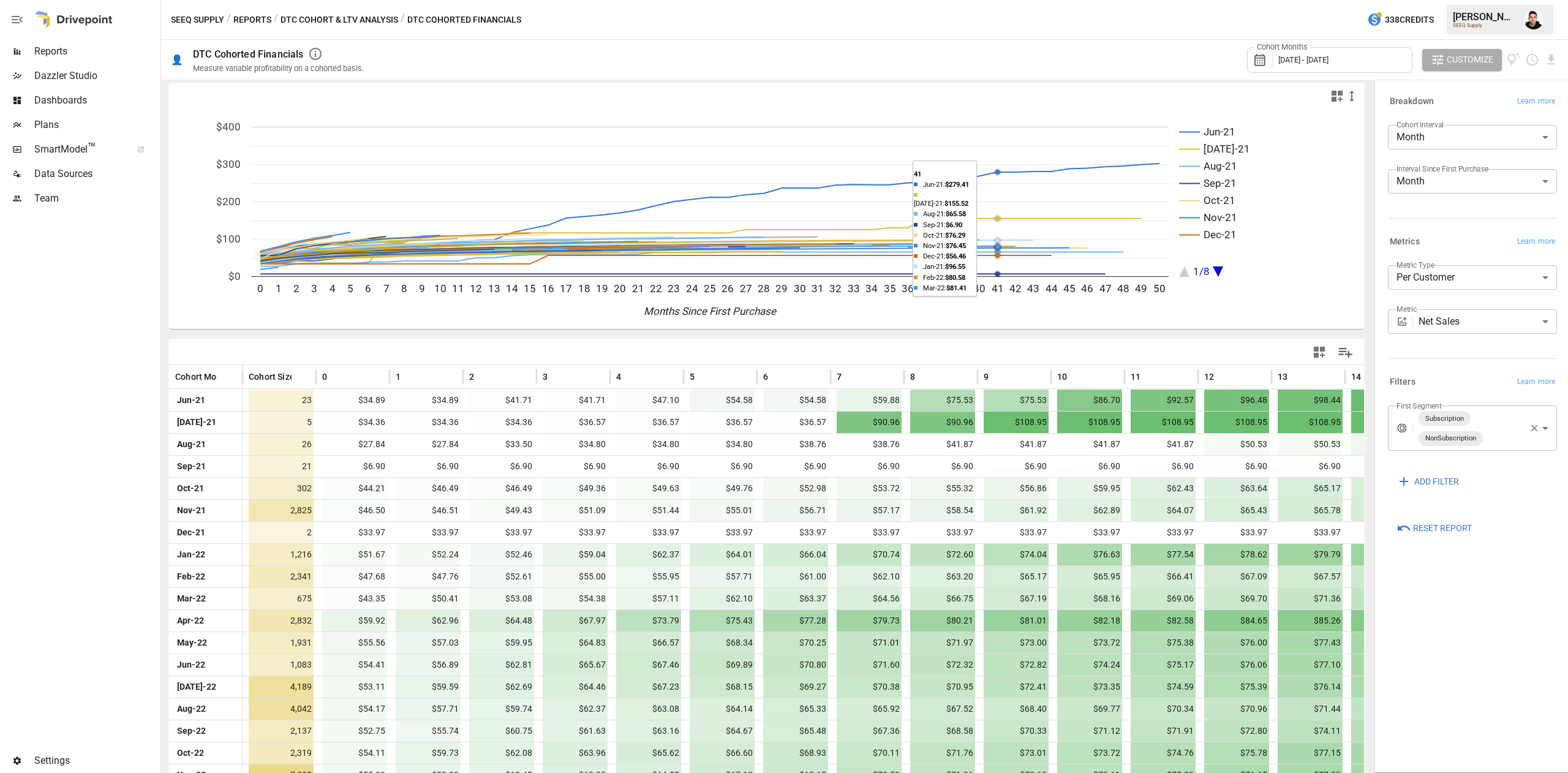
click at [998, 141] on rect "A chart." at bounding box center [710, 201] width 918 height 150
click at [339, 19] on button "DTC Cohort & LTV Analysis" at bounding box center [340, 20] width 118 height 15
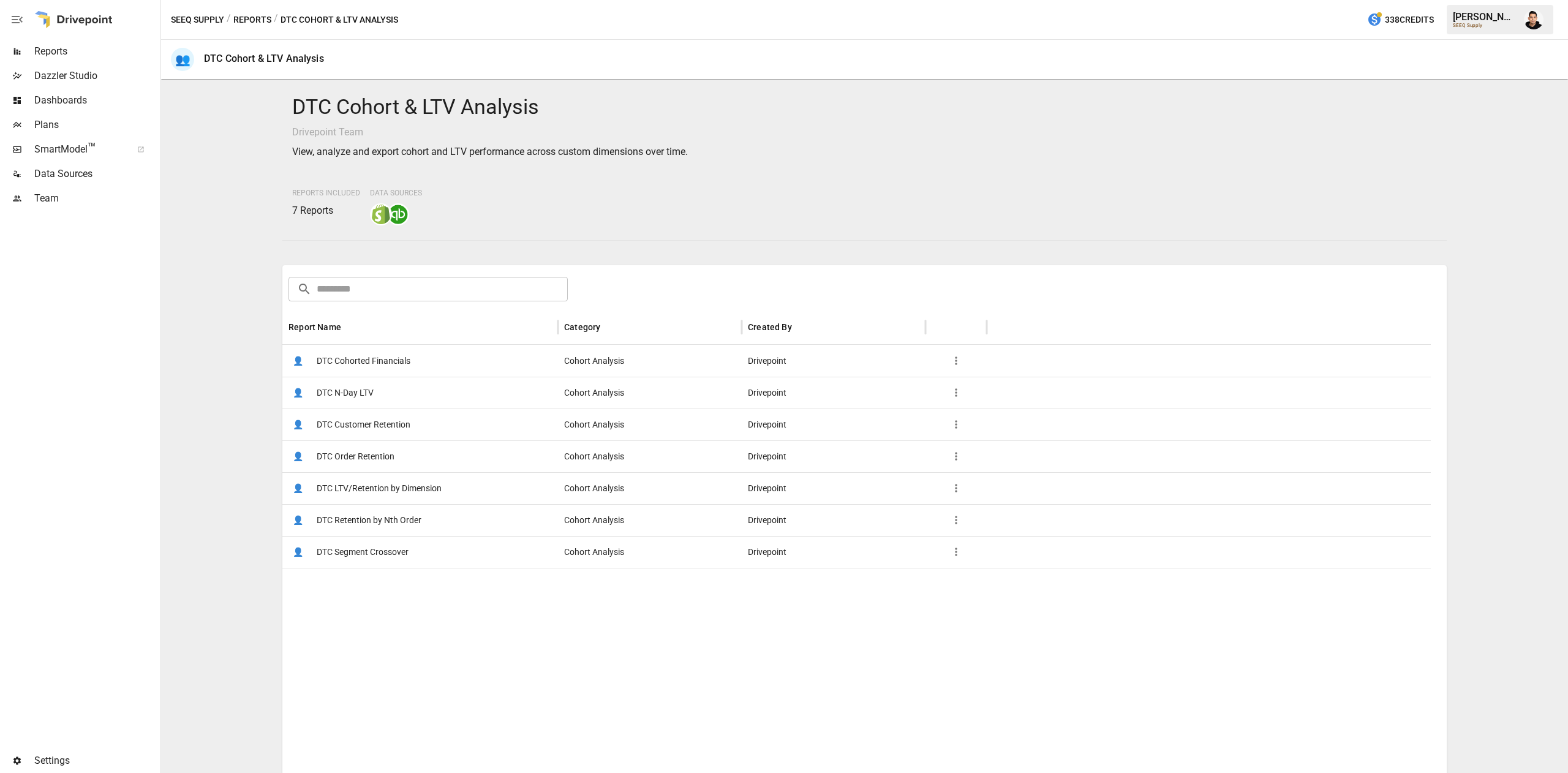
click at [637, 249] on div "DTC Cohort & LTV Analysis Drivepoint Team View, analyze and export cohort and L…" at bounding box center [864, 426] width 1164 height 684
